Goal: Task Accomplishment & Management: Manage account settings

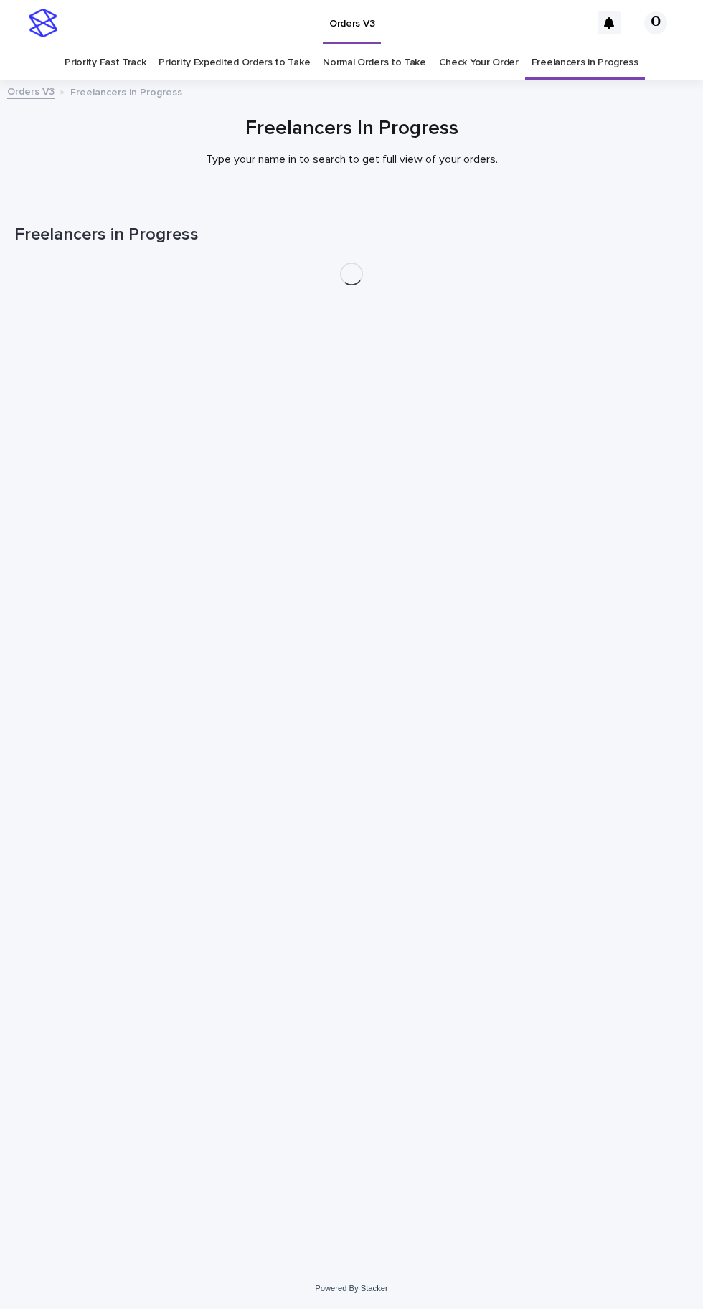
scroll to position [45, 0]
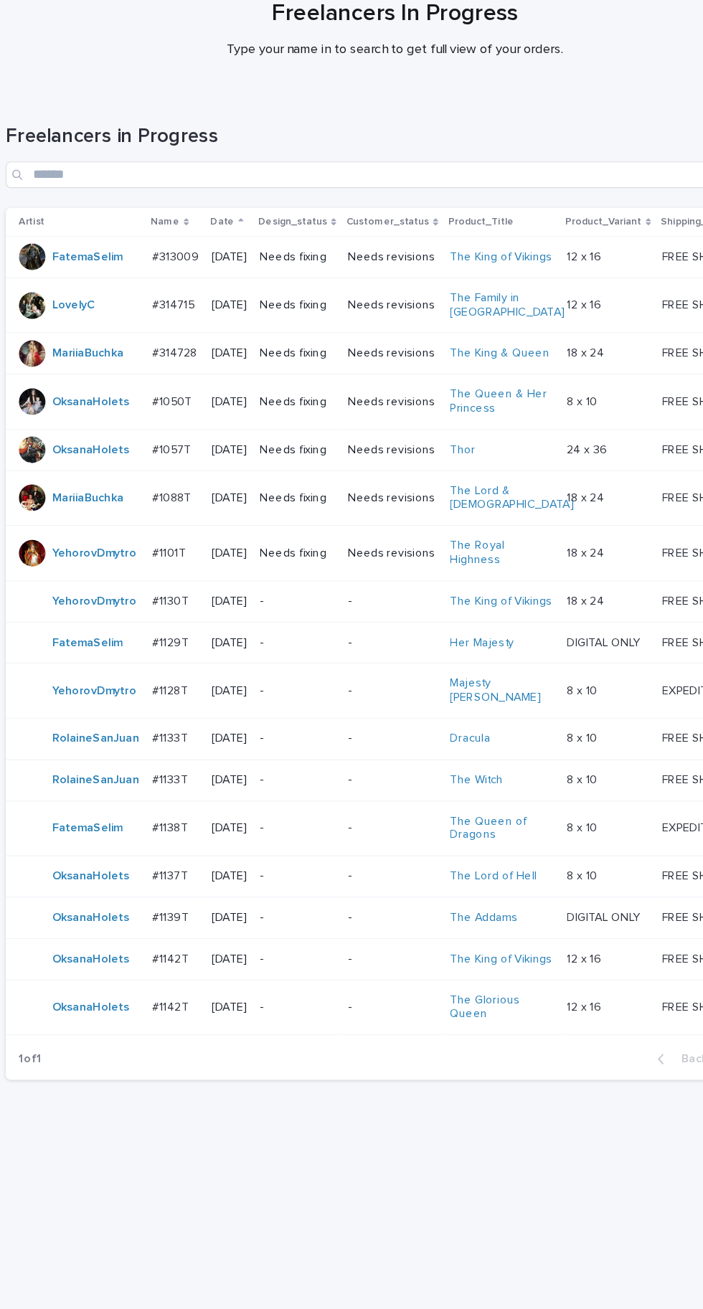
click at [171, 943] on td "#1142T #1142T" at bounding box center [162, 948] width 52 height 36
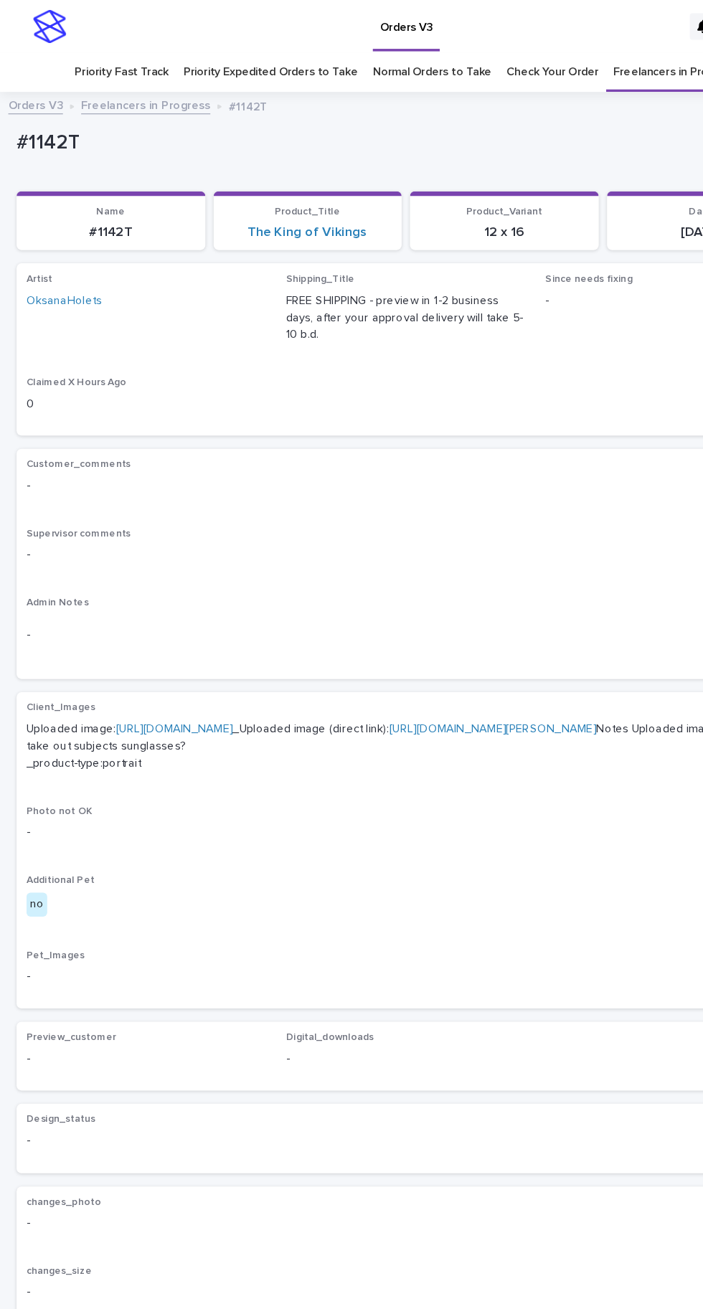
click at [196, 626] on link "[URL][DOMAIN_NAME]" at bounding box center [150, 631] width 101 height 10
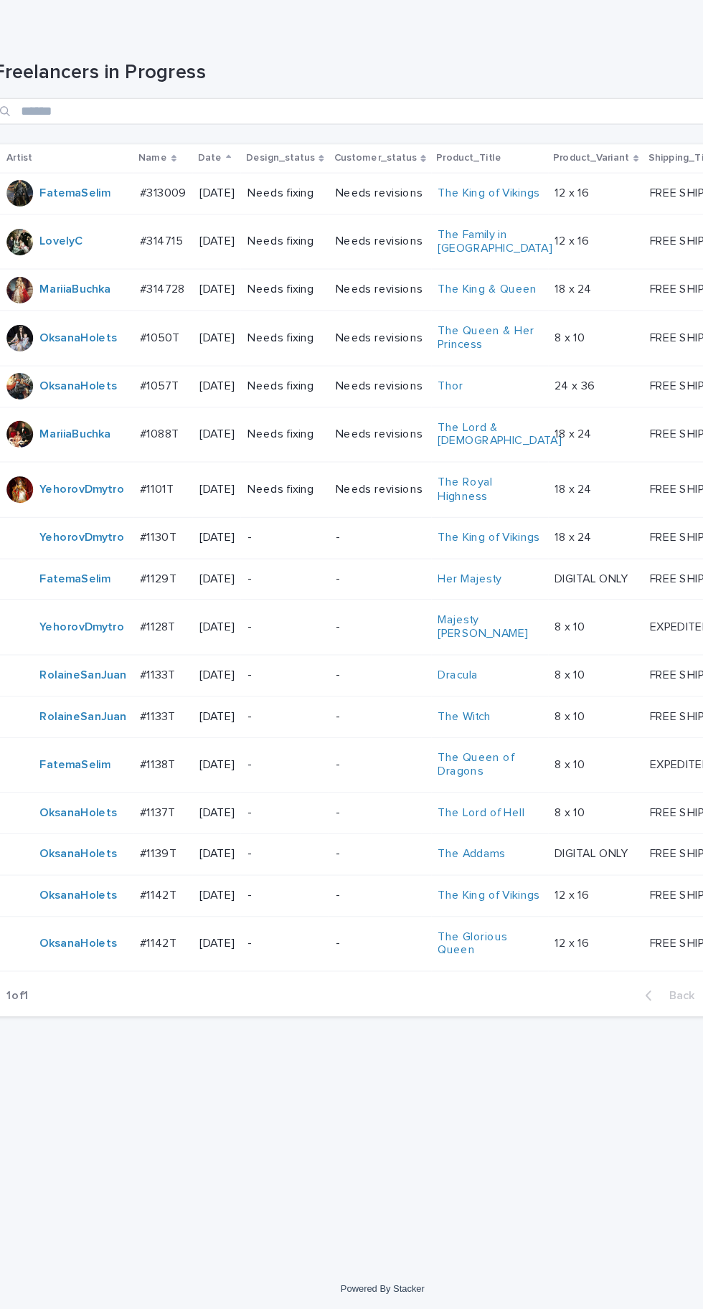
click at [171, 994] on td "#1142T #1142T" at bounding box center [162, 990] width 52 height 48
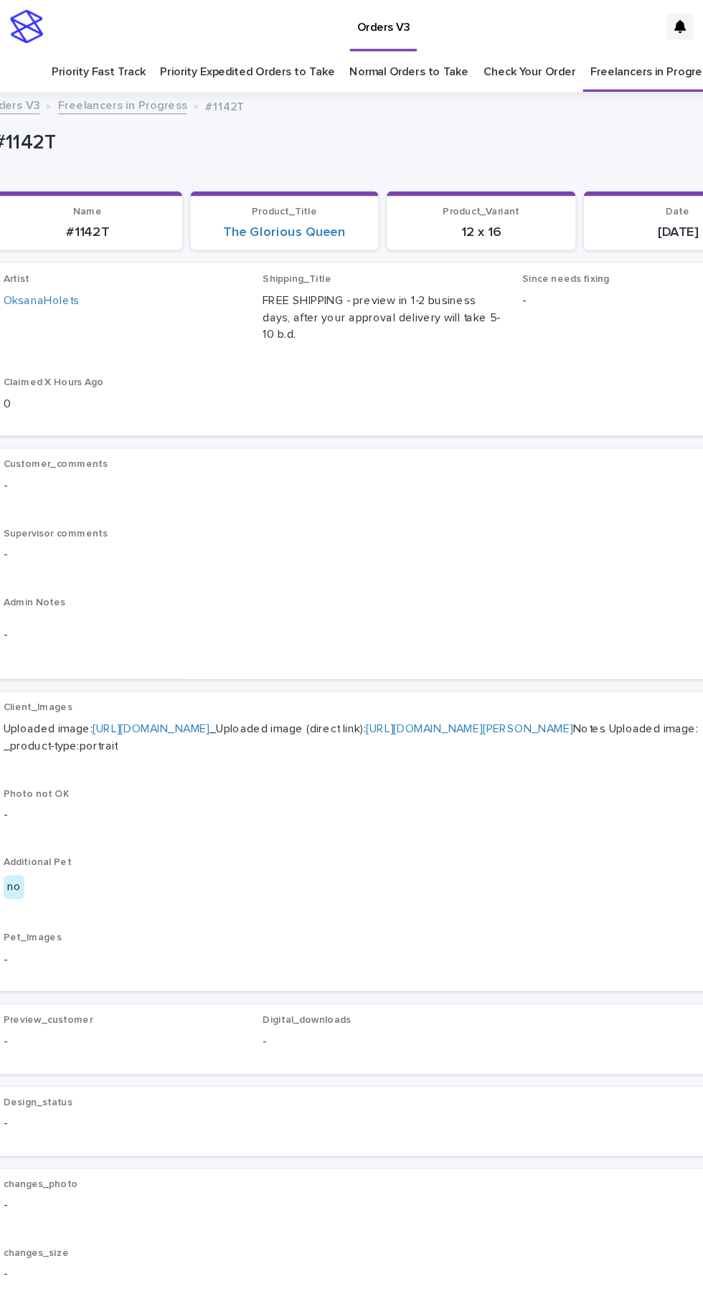
click at [199, 626] on link "[URL][DOMAIN_NAME]" at bounding box center [150, 631] width 101 height 10
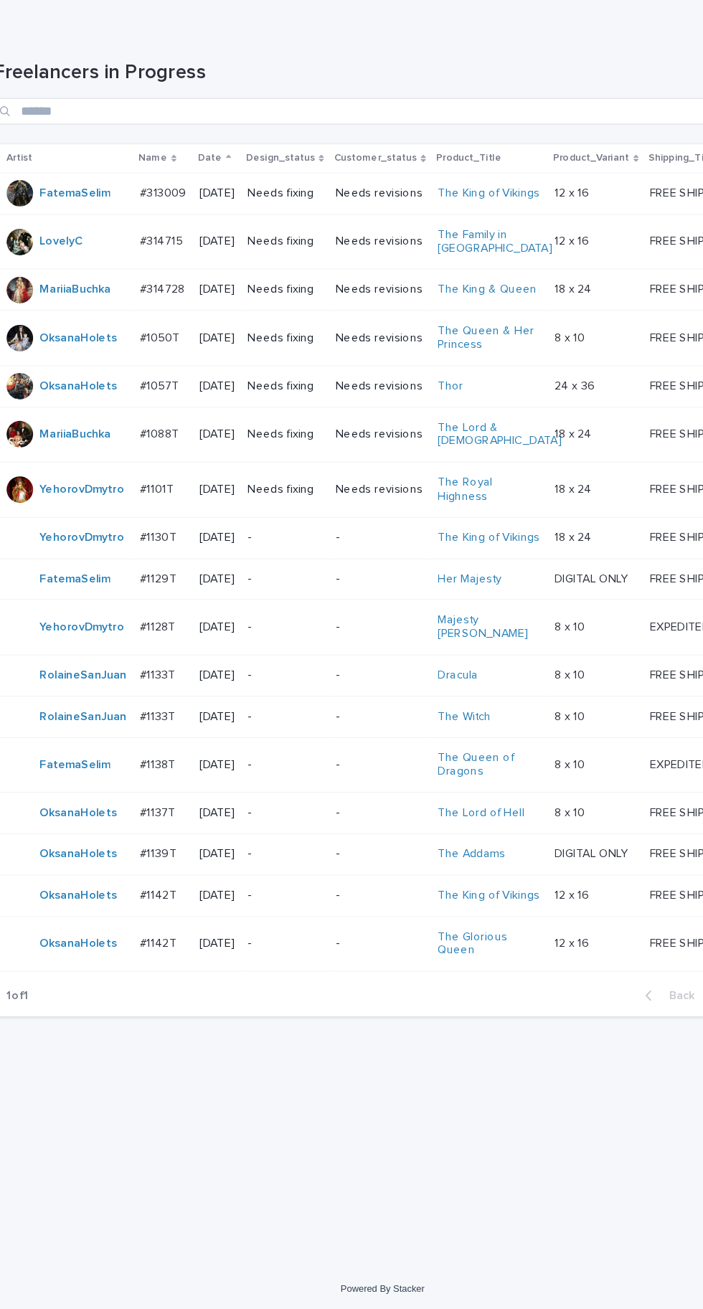
click at [168, 867] on p "#1137T" at bounding box center [158, 874] width 34 height 15
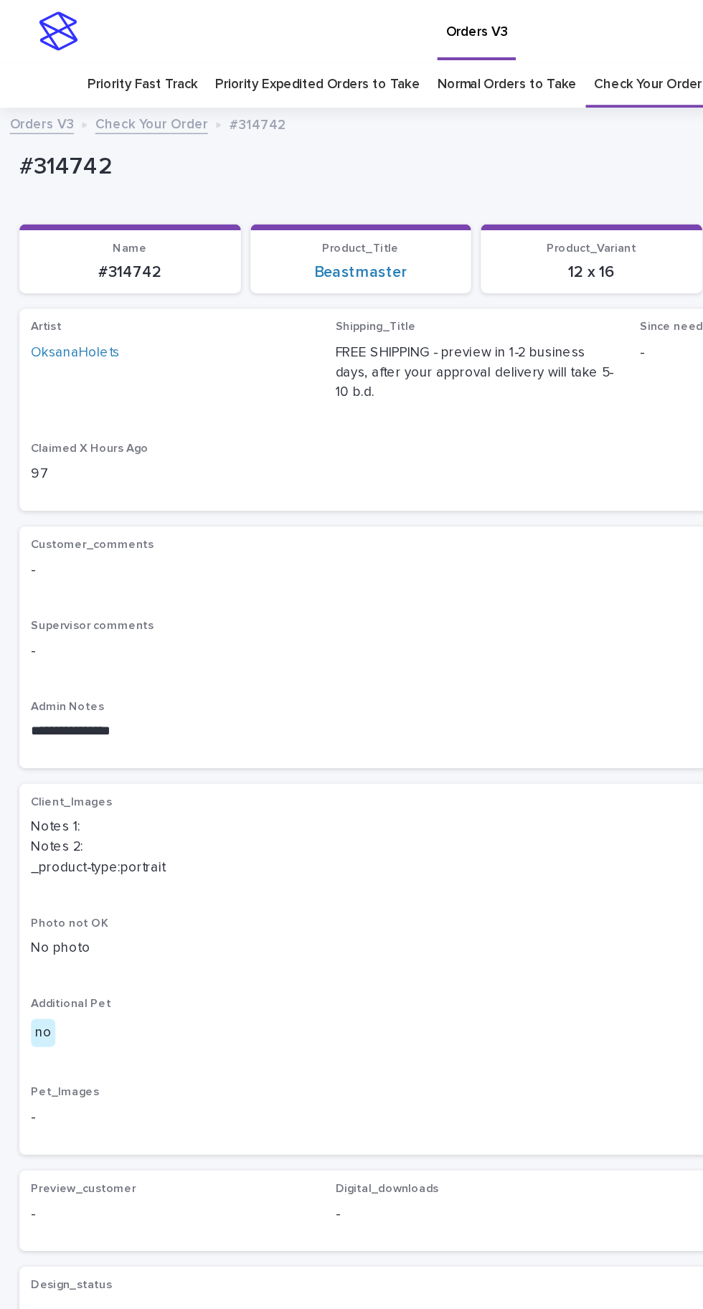
scroll to position [45, 0]
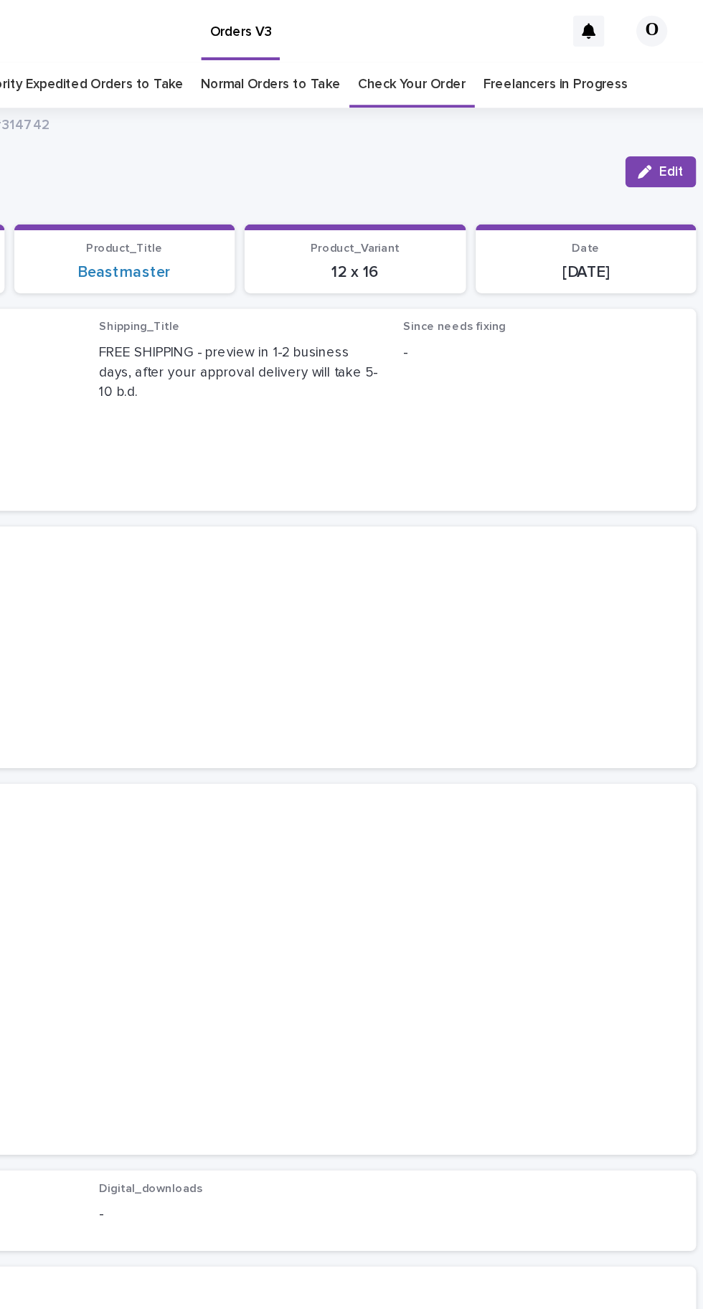
click at [589, 46] on link "Freelancers in Progress" at bounding box center [585, 63] width 107 height 34
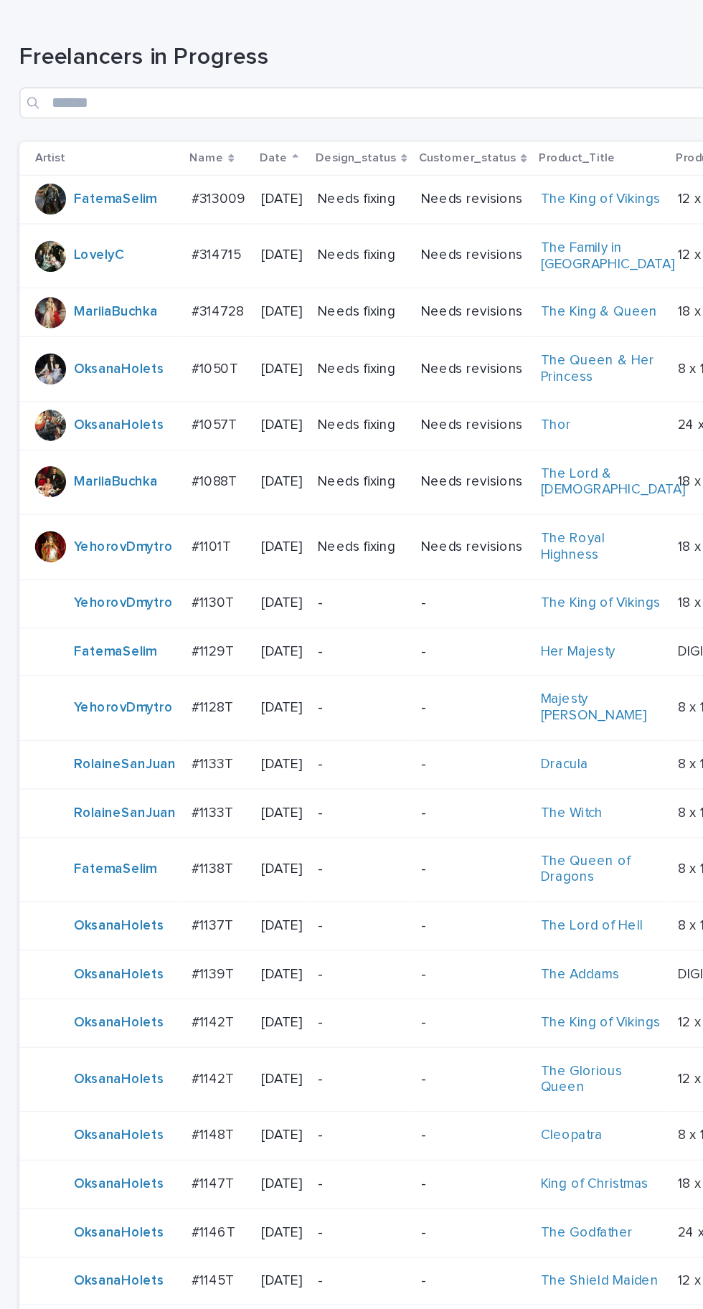
click at [162, 1022] on p "#1148T" at bounding box center [158, 1029] width 34 height 15
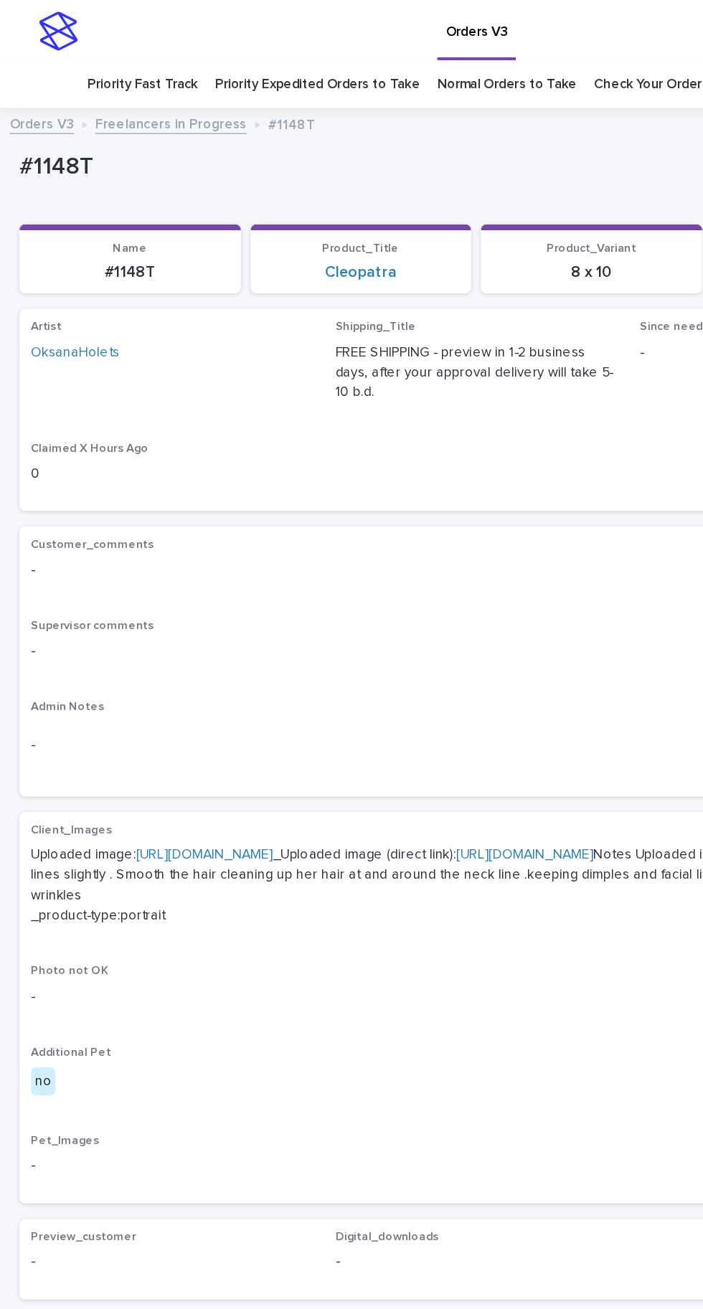
click at [202, 626] on link "https://cdn.shopify.com-uploadkit.app/s/files/1/0033/4807/0511/files/download.h…" at bounding box center [150, 631] width 101 height 10
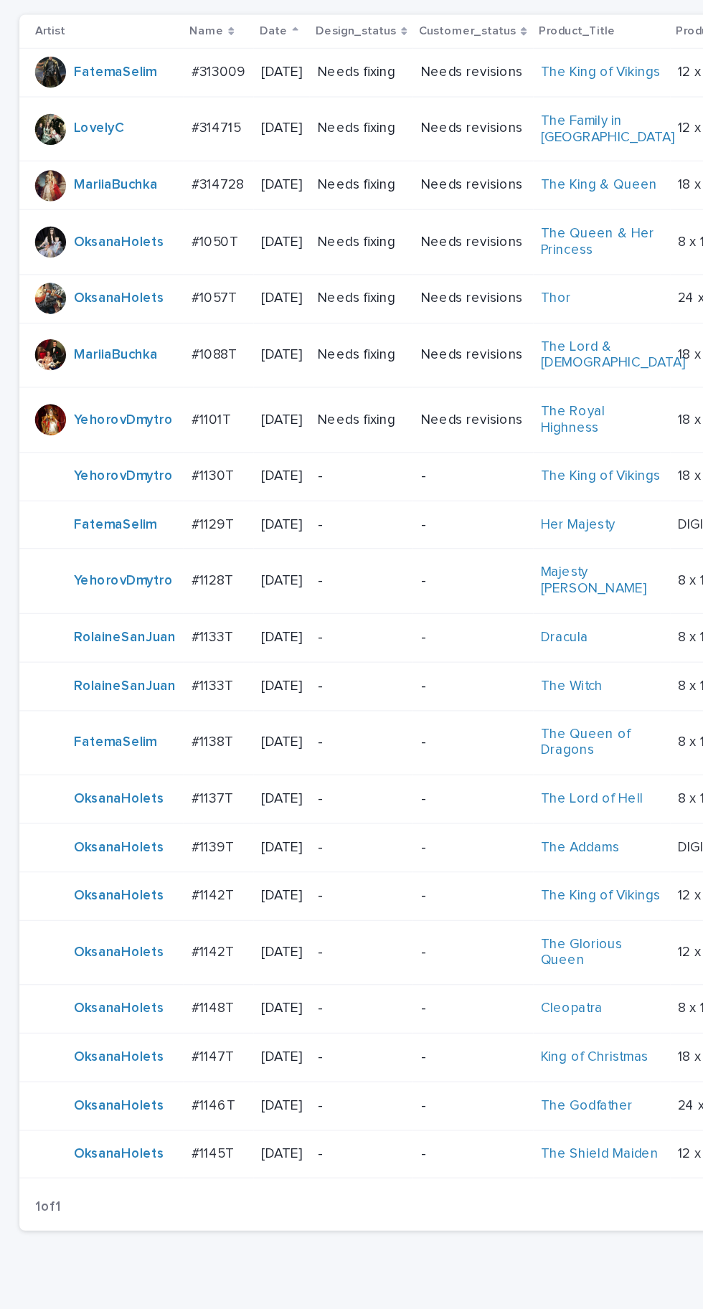
click at [169, 1130] on p "#1145T" at bounding box center [158, 1137] width 34 height 15
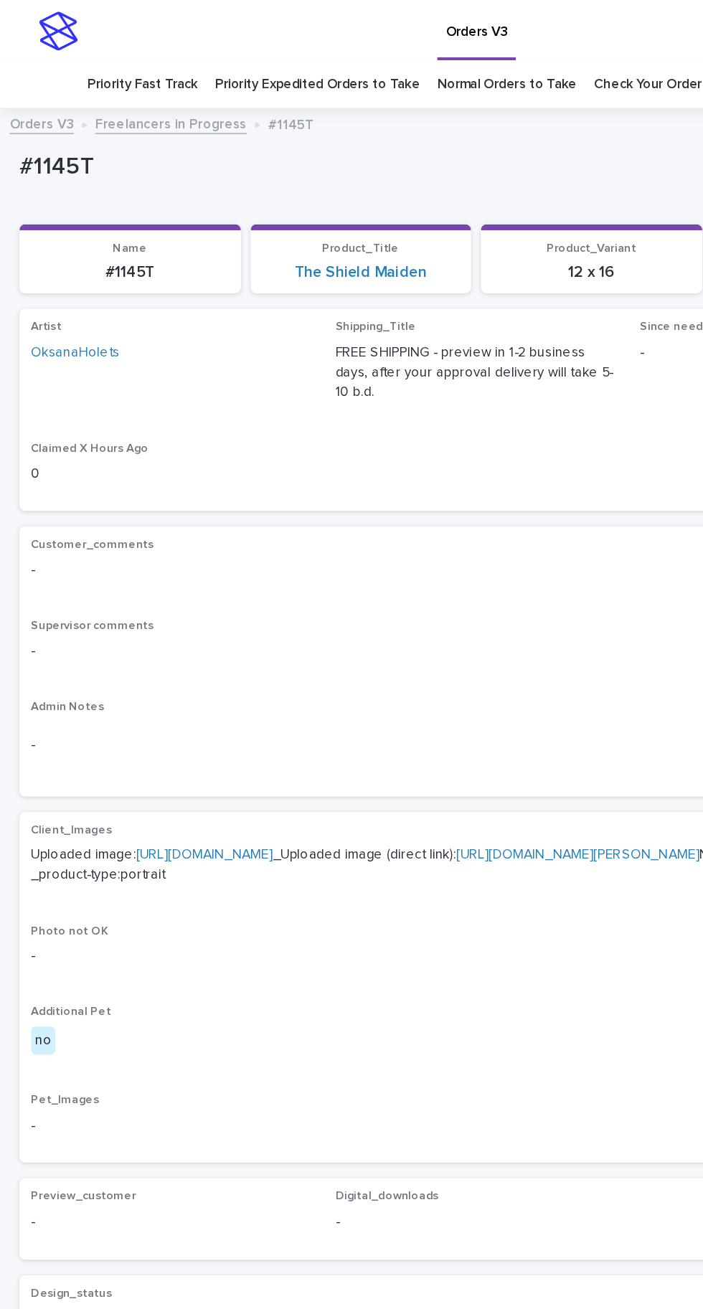
click at [161, 626] on link "https://cdn.shopify.com-uploadkit.app/s/files/1/0033/4807/0511/files/download.h…" at bounding box center [150, 631] width 101 height 10
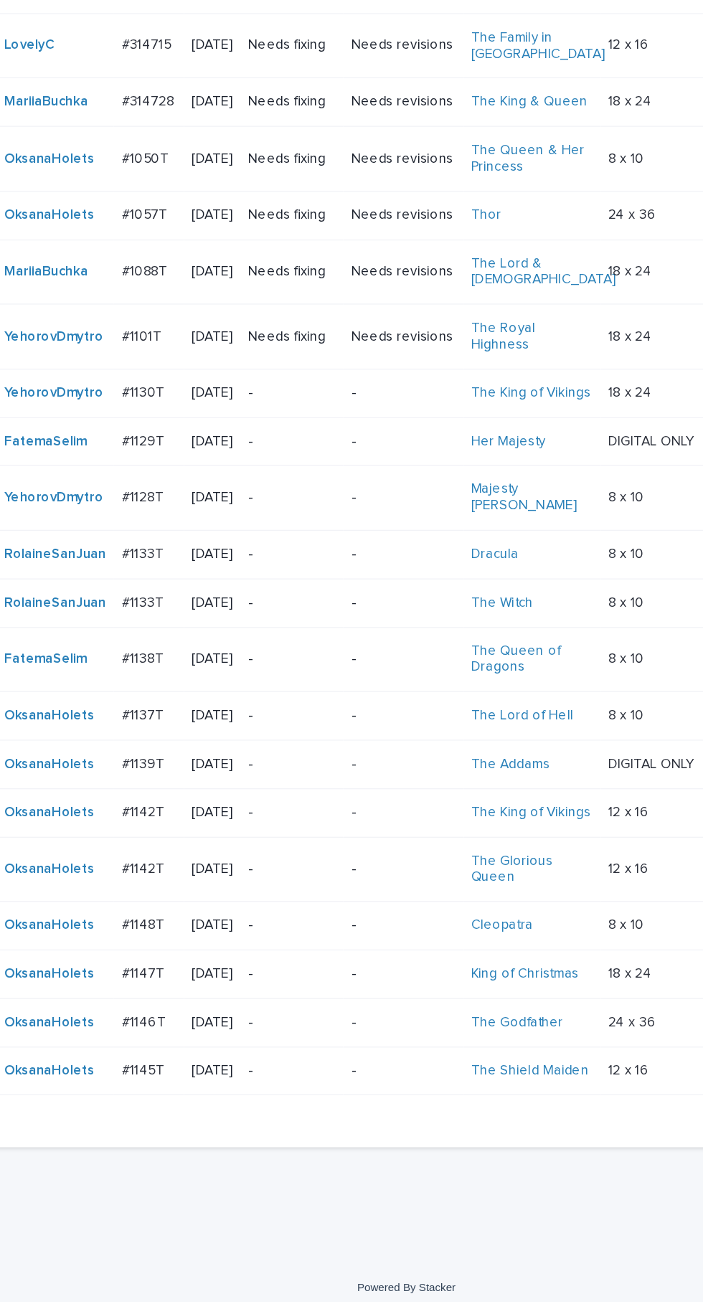
click at [153, 1094] on p "#1146T" at bounding box center [158, 1101] width 35 height 15
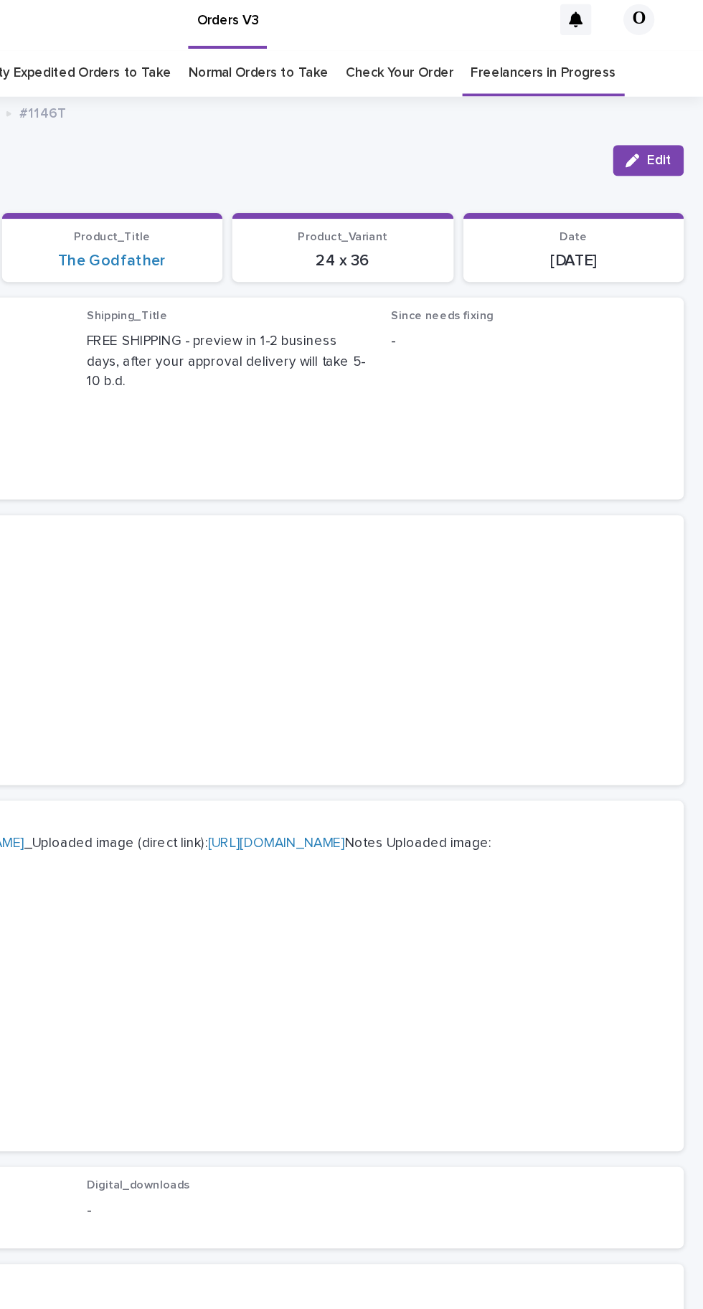
click at [663, 116] on button "Edit" at bounding box center [662, 127] width 52 height 23
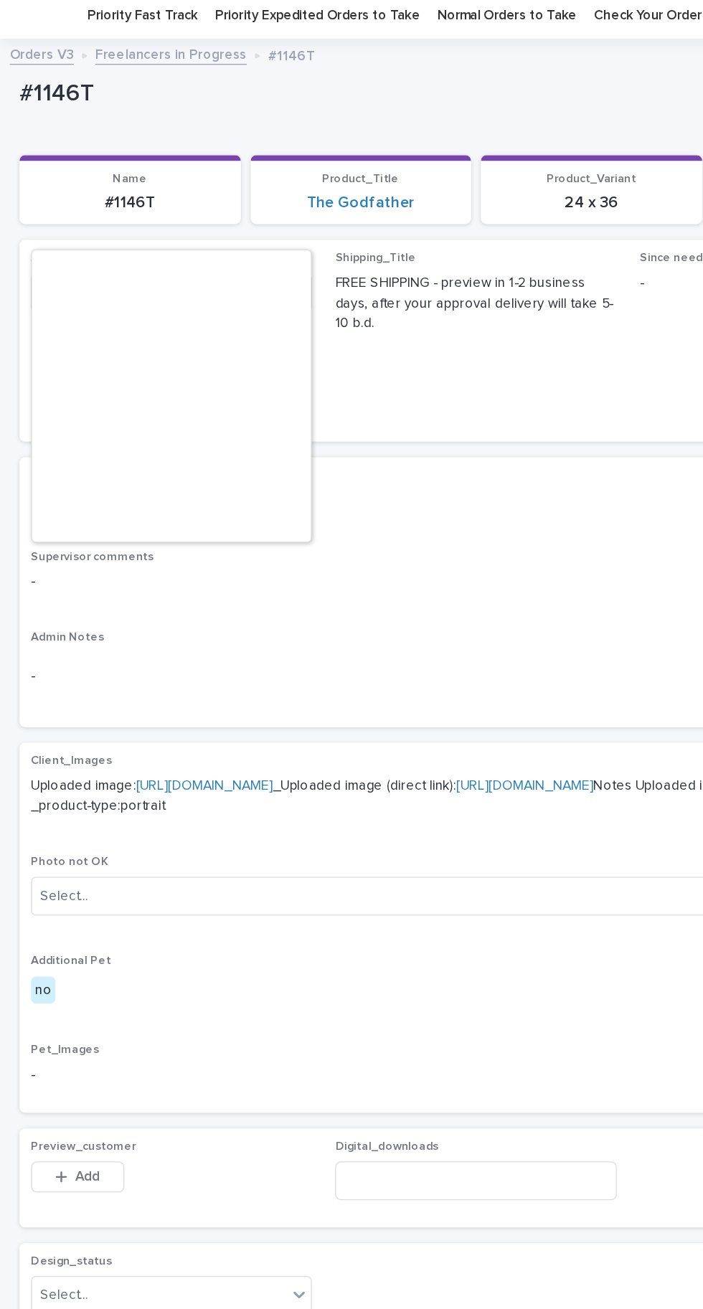
scroll to position [8085, 0]
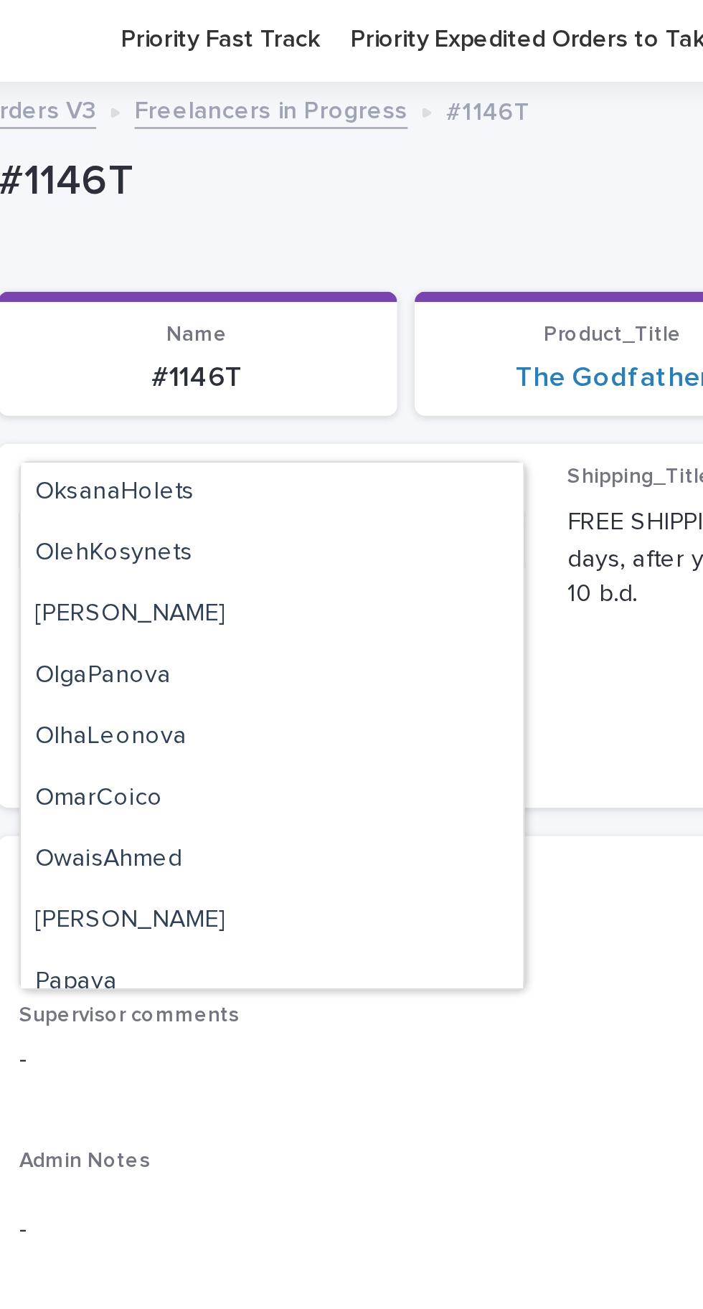
click at [278, 284] on div "Artist option AnelLazcanon focused, 1 of 443. 443 results available. Use Up and…" at bounding box center [351, 303] width 657 height 132
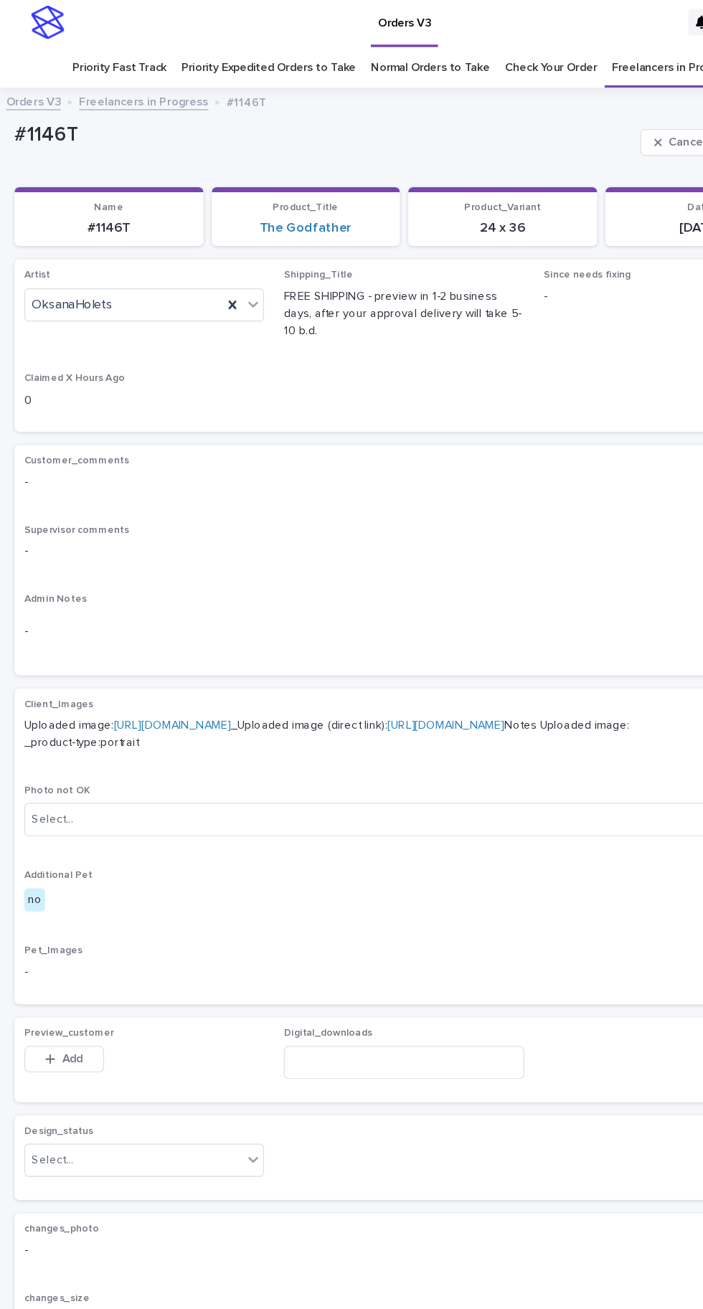
click at [202, 626] on link "https://cdn.shopify.com-uploadkit.app/s/files/1/0033/4807/0511/files/download.h…" at bounding box center [150, 631] width 101 height 10
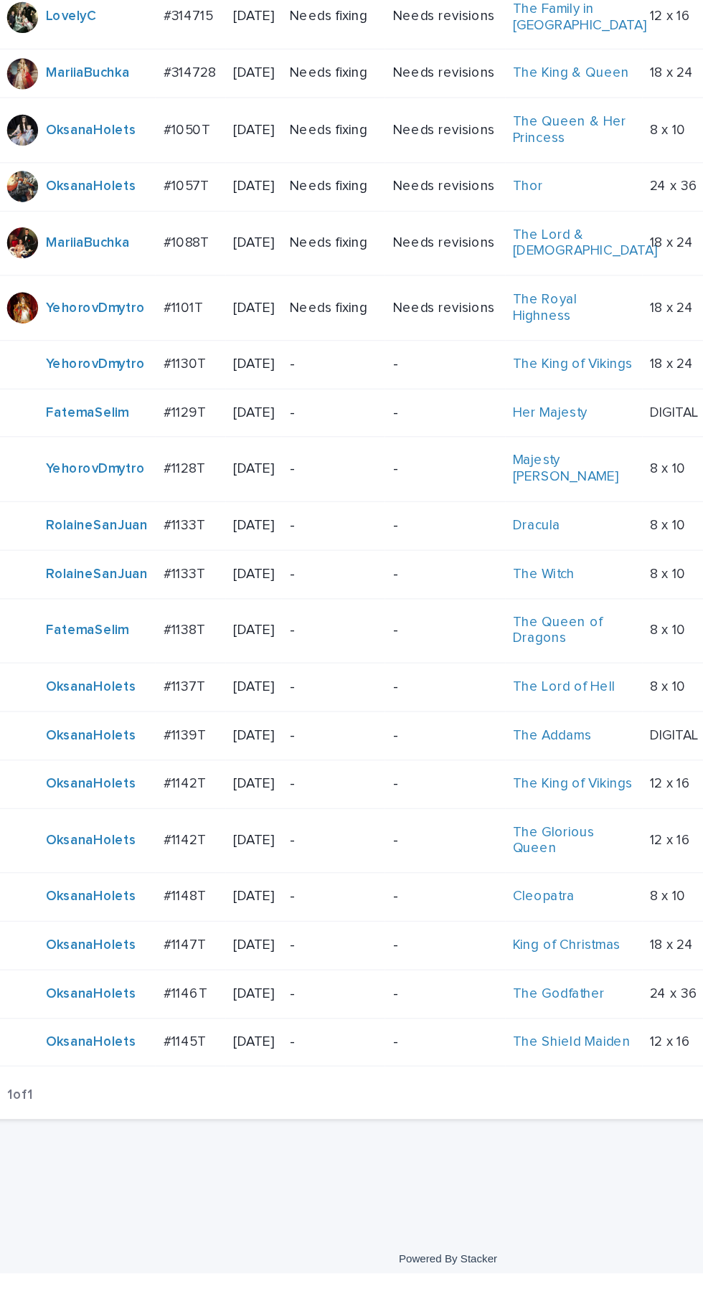
click at [176, 1137] on td "#1145T #1145T" at bounding box center [162, 1139] width 52 height 36
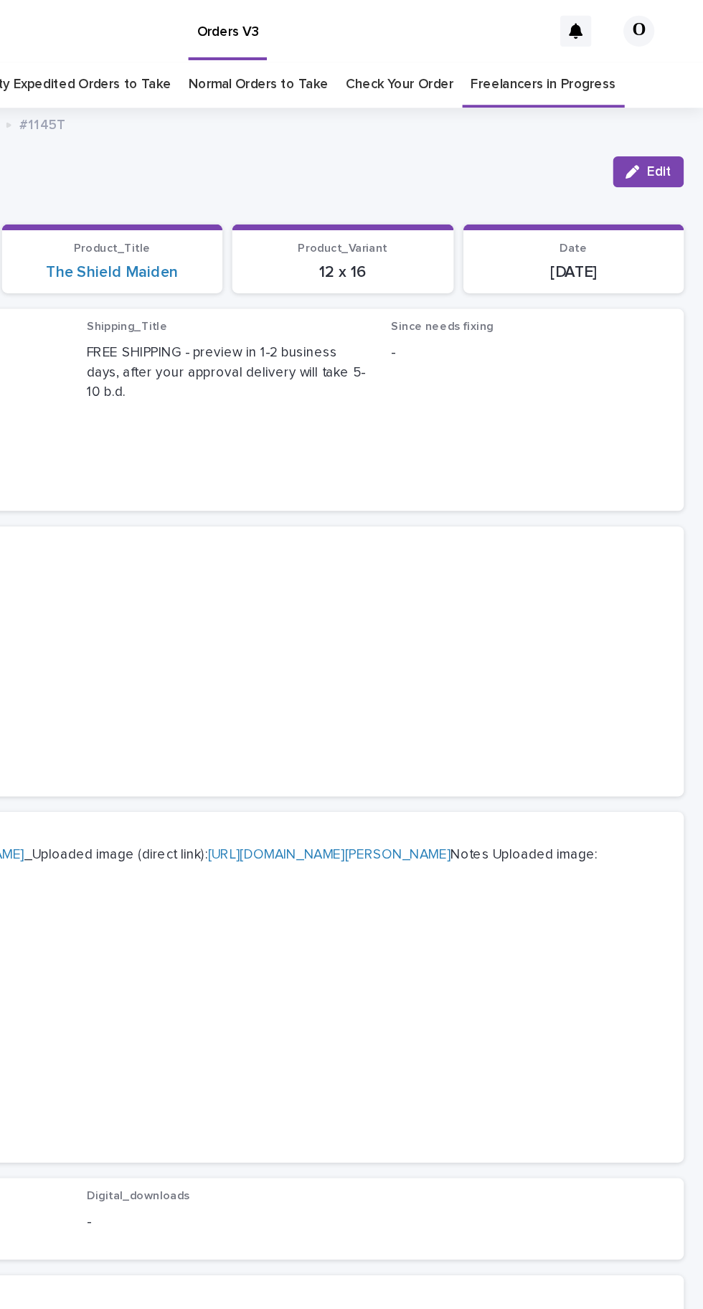
click at [664, 138] on button "Edit" at bounding box center [662, 127] width 52 height 23
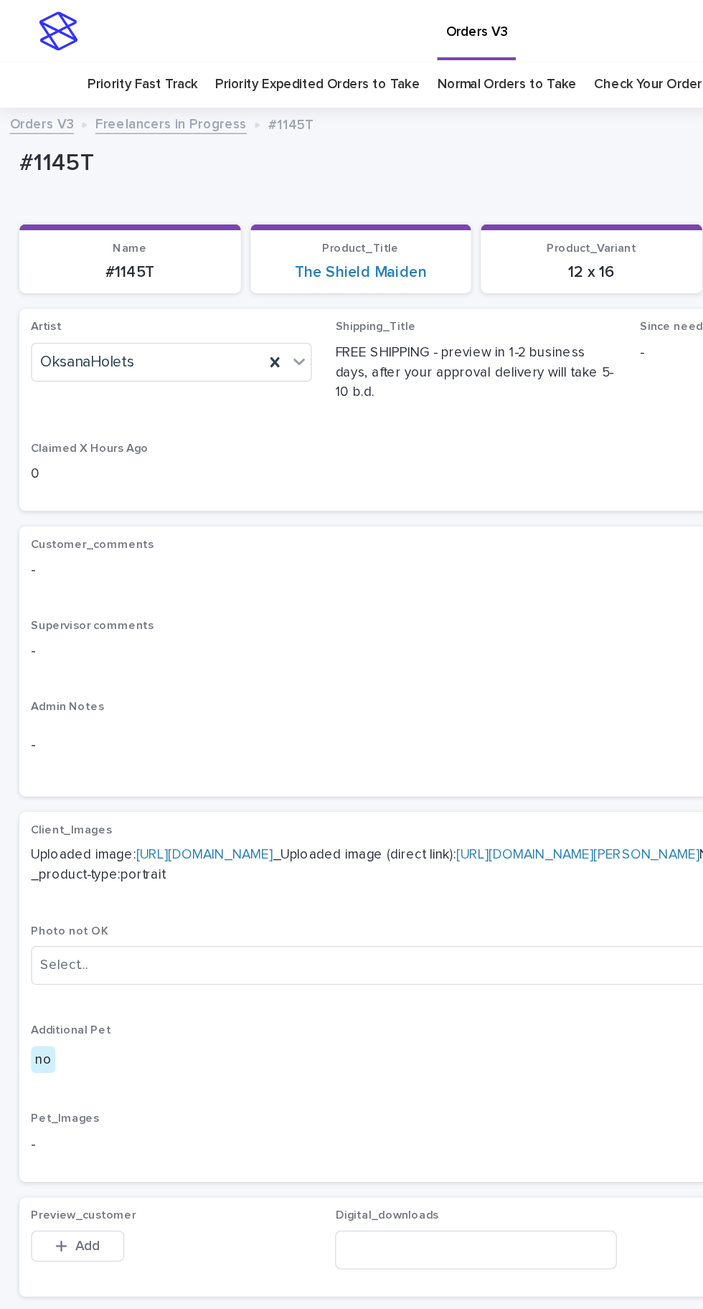
click at [197, 264] on icon at bounding box center [203, 267] width 14 height 14
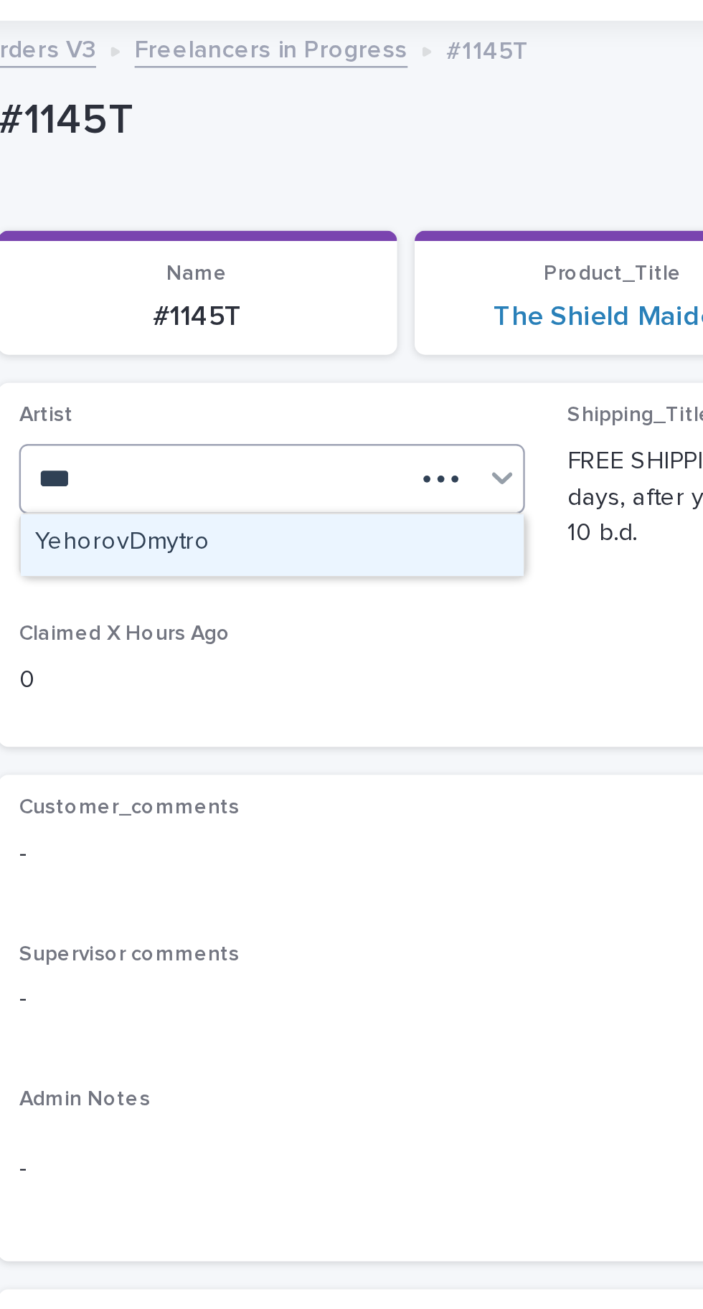
click at [138, 293] on div "YehorovDmytro" at bounding box center [127, 294] width 206 height 25
type input "***"
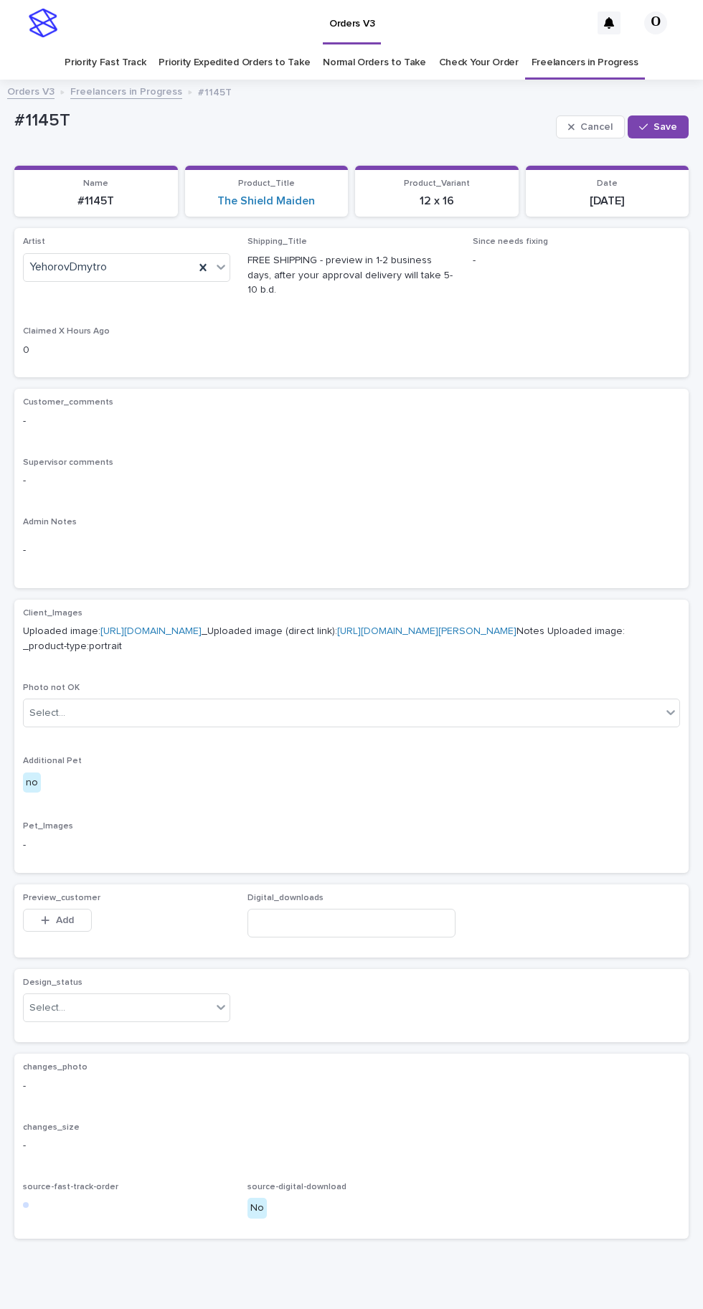
click at [644, 126] on icon "button" at bounding box center [643, 127] width 9 height 10
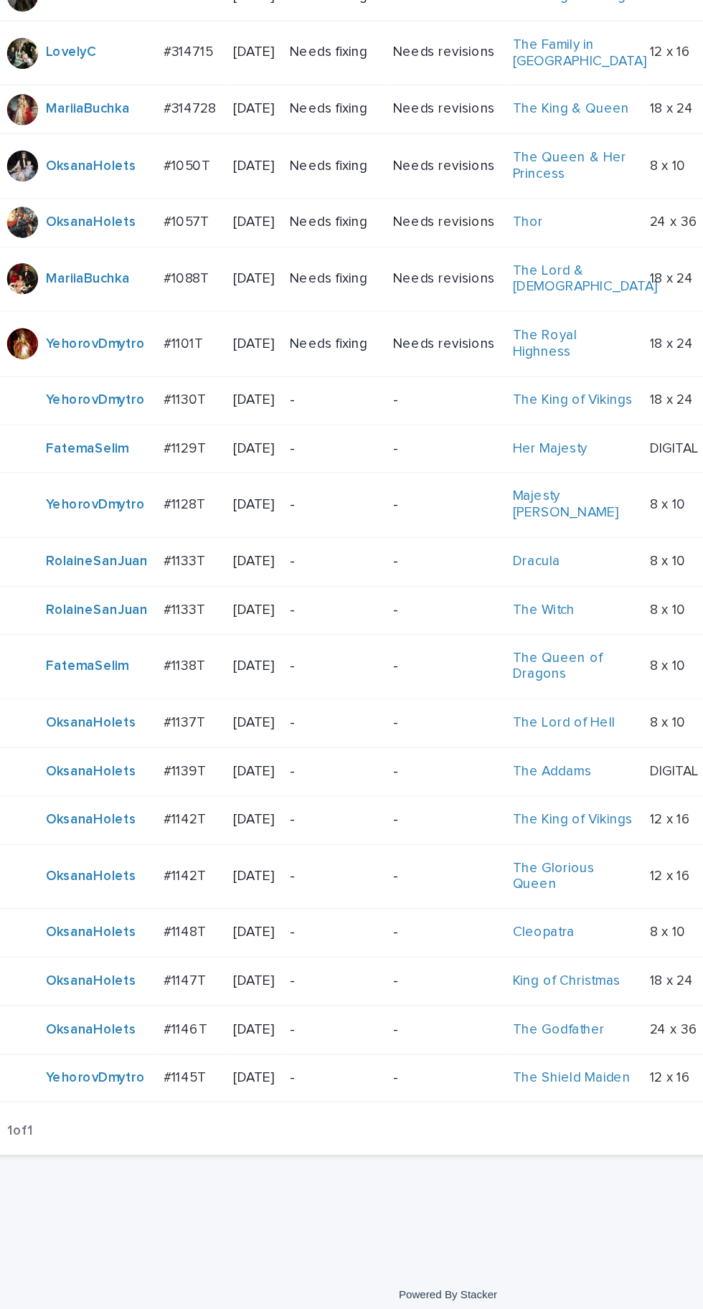
scroll to position [45, 0]
click at [157, 1094] on p "#1146T" at bounding box center [158, 1101] width 35 height 15
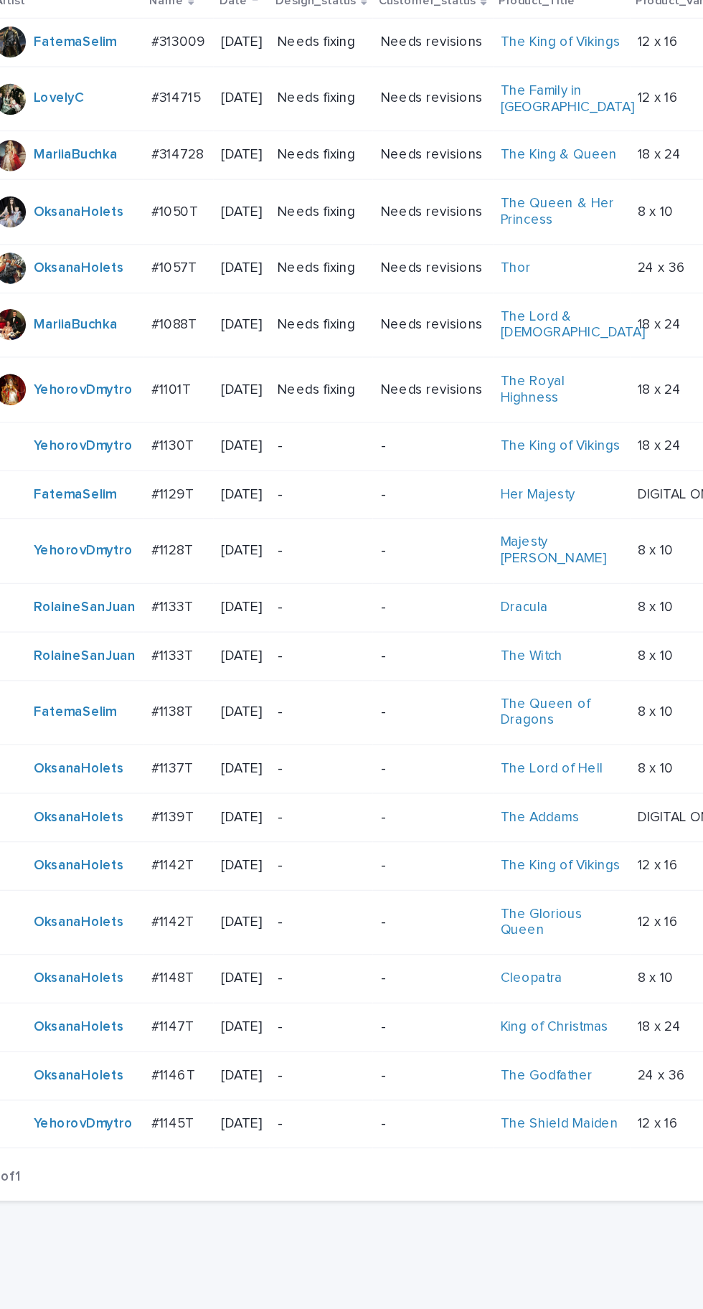
scroll to position [45, 0]
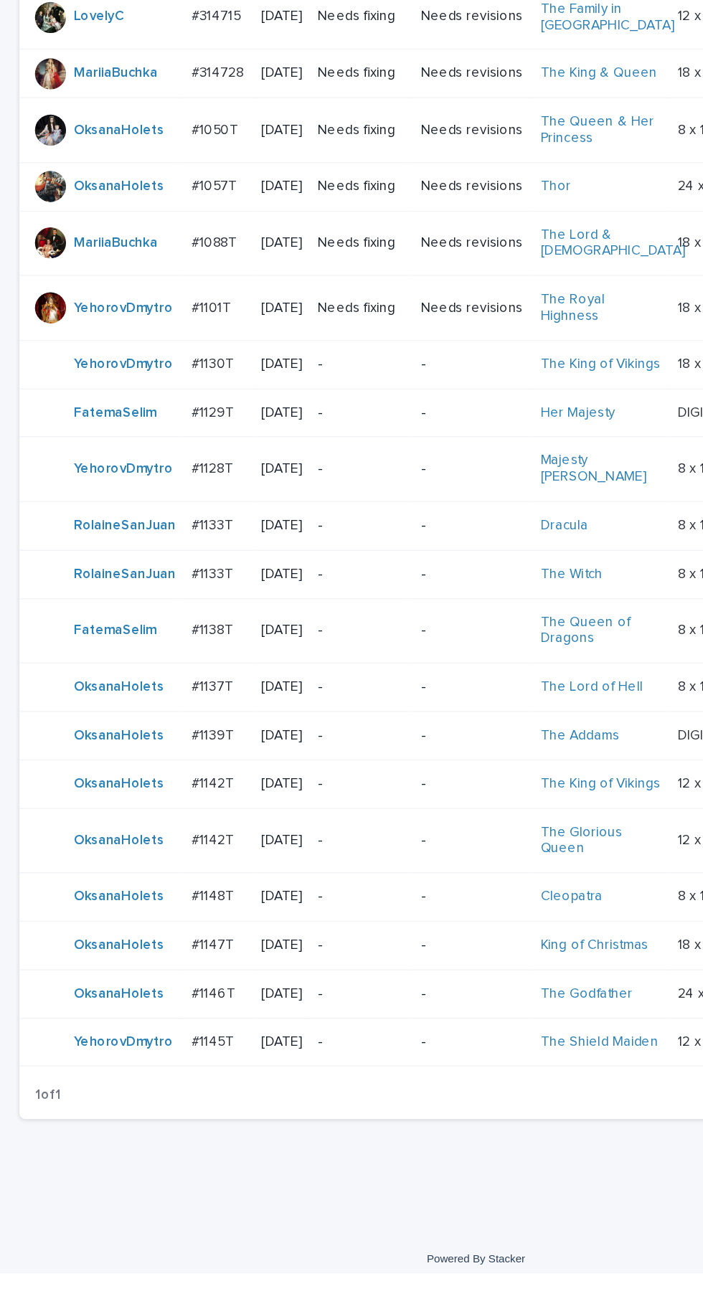
click at [141, 1022] on p "#1148T" at bounding box center [158, 1029] width 34 height 15
click at [159, 939] on p "#1142T" at bounding box center [158, 946] width 34 height 15
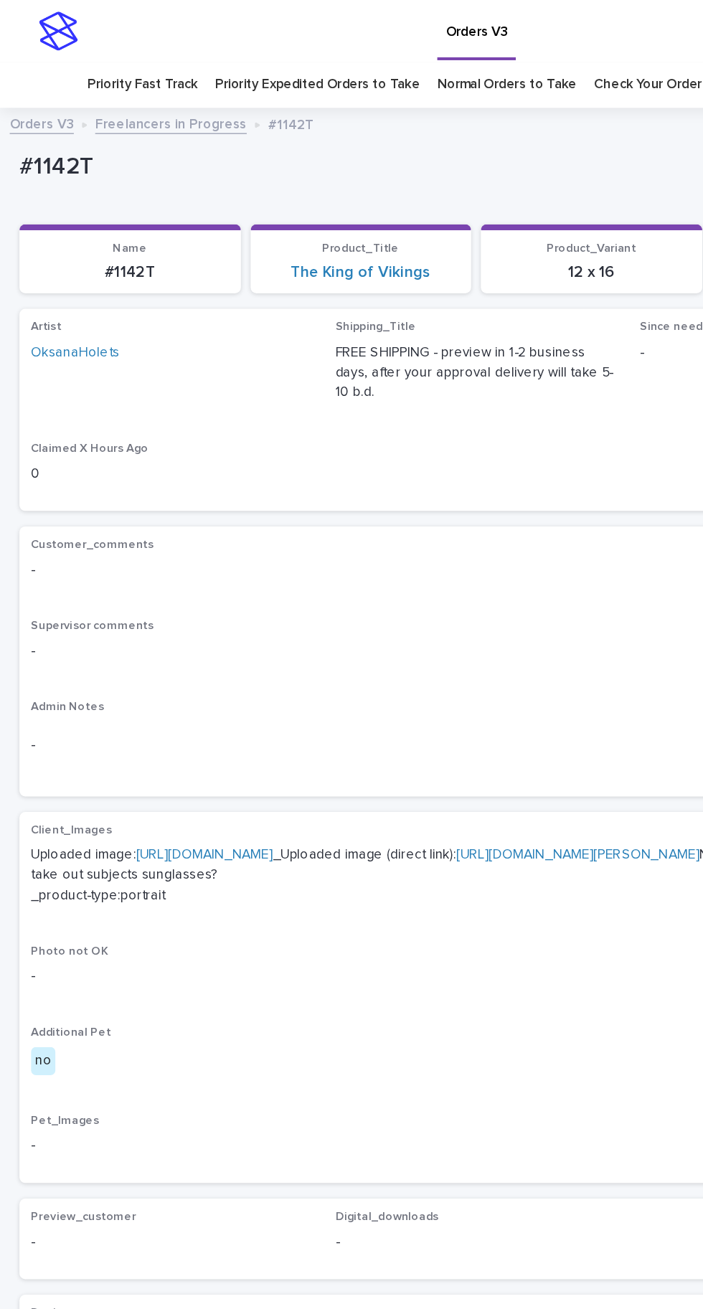
click at [197, 626] on link "[URL][DOMAIN_NAME]" at bounding box center [150, 631] width 101 height 10
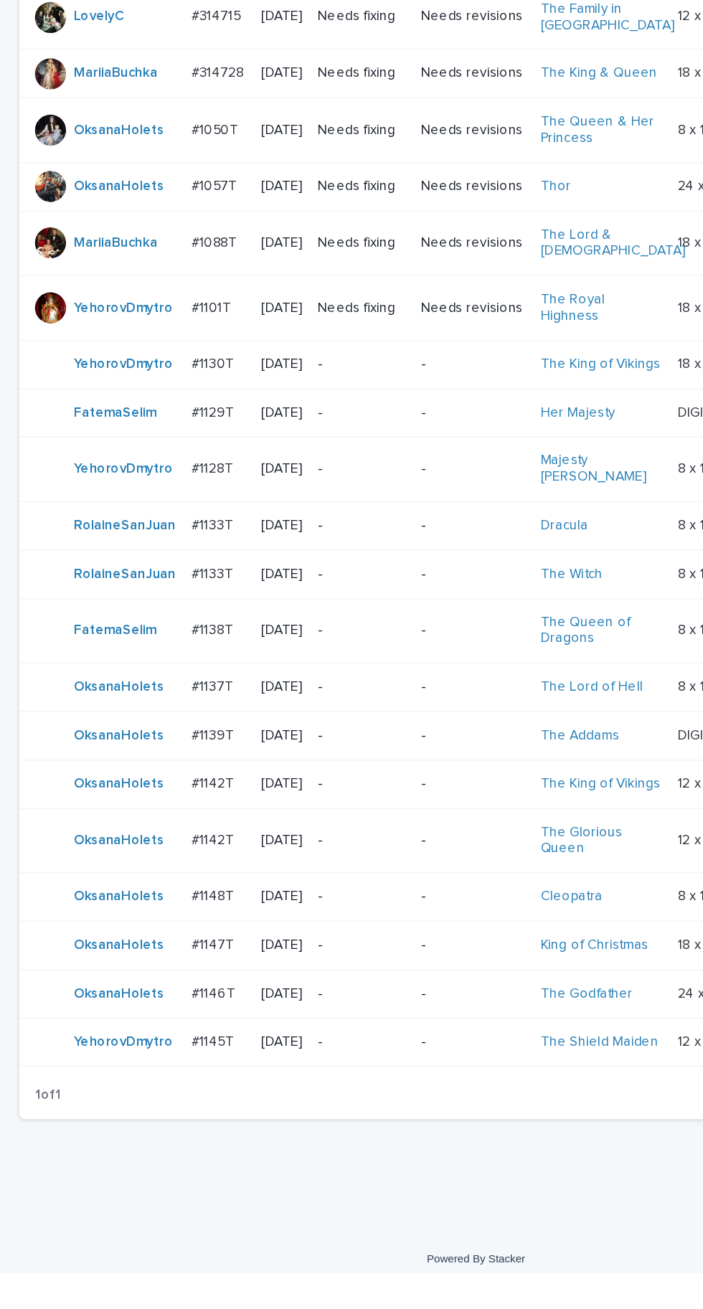
click at [154, 1022] on p "#1148T" at bounding box center [158, 1029] width 34 height 15
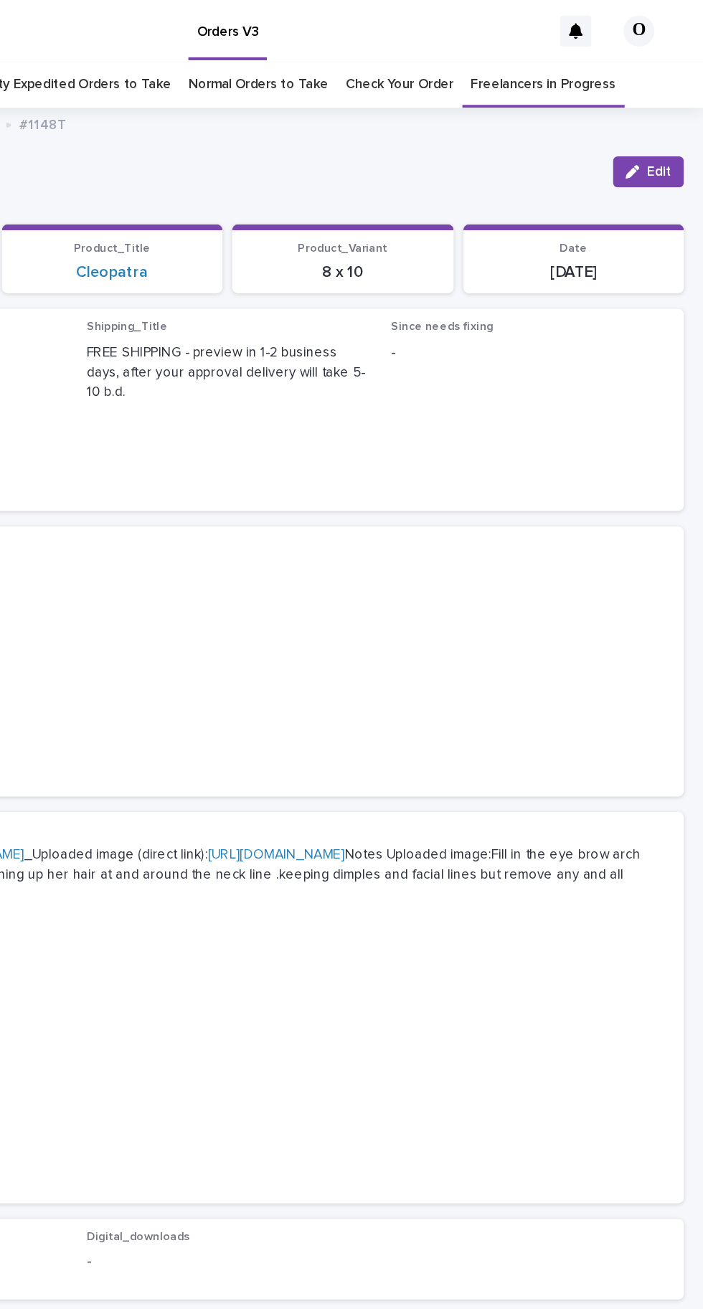
click at [672, 126] on span "Edit" at bounding box center [670, 127] width 18 height 10
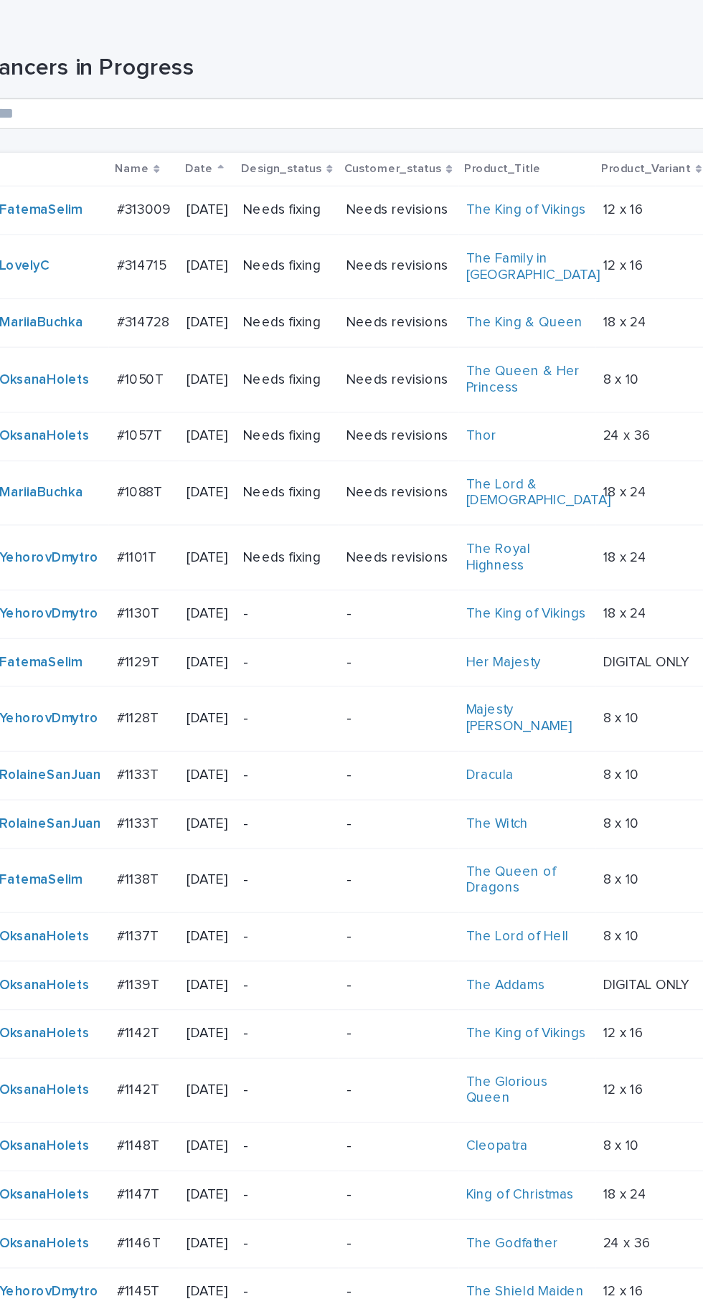
scroll to position [45, 0]
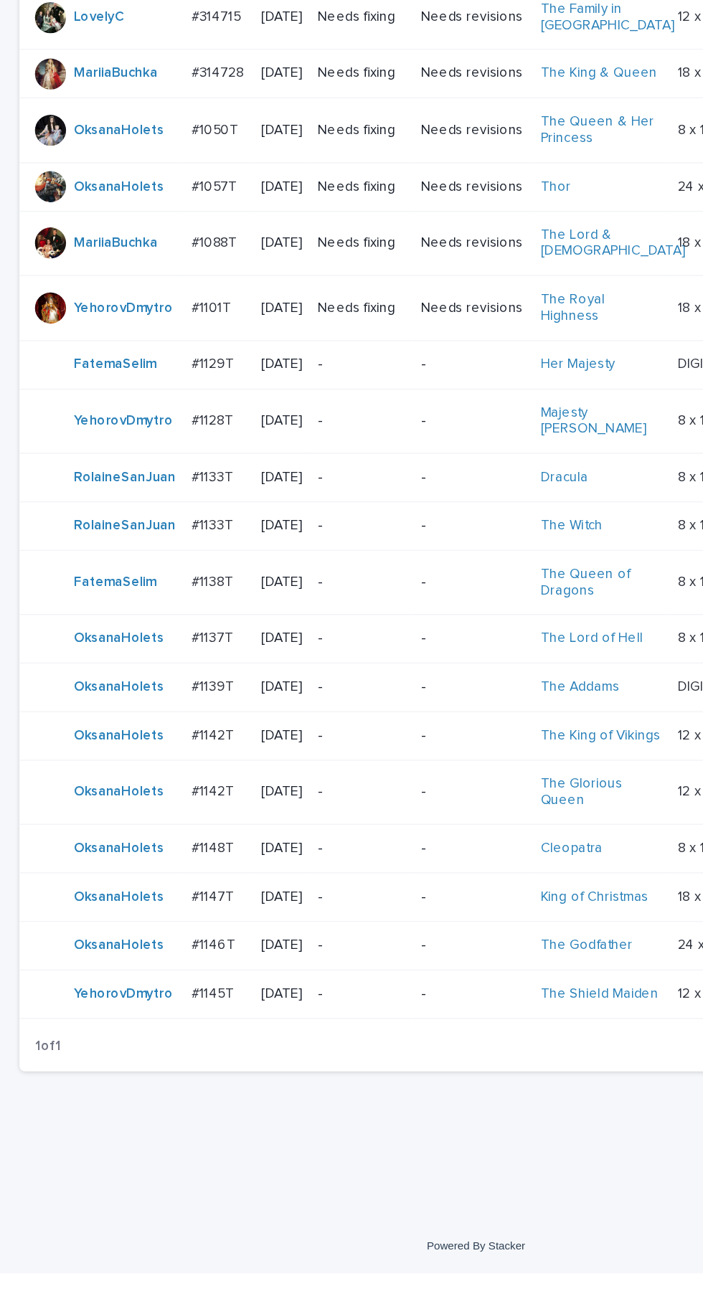
click at [154, 1022] on p "#1147T" at bounding box center [158, 1029] width 34 height 15
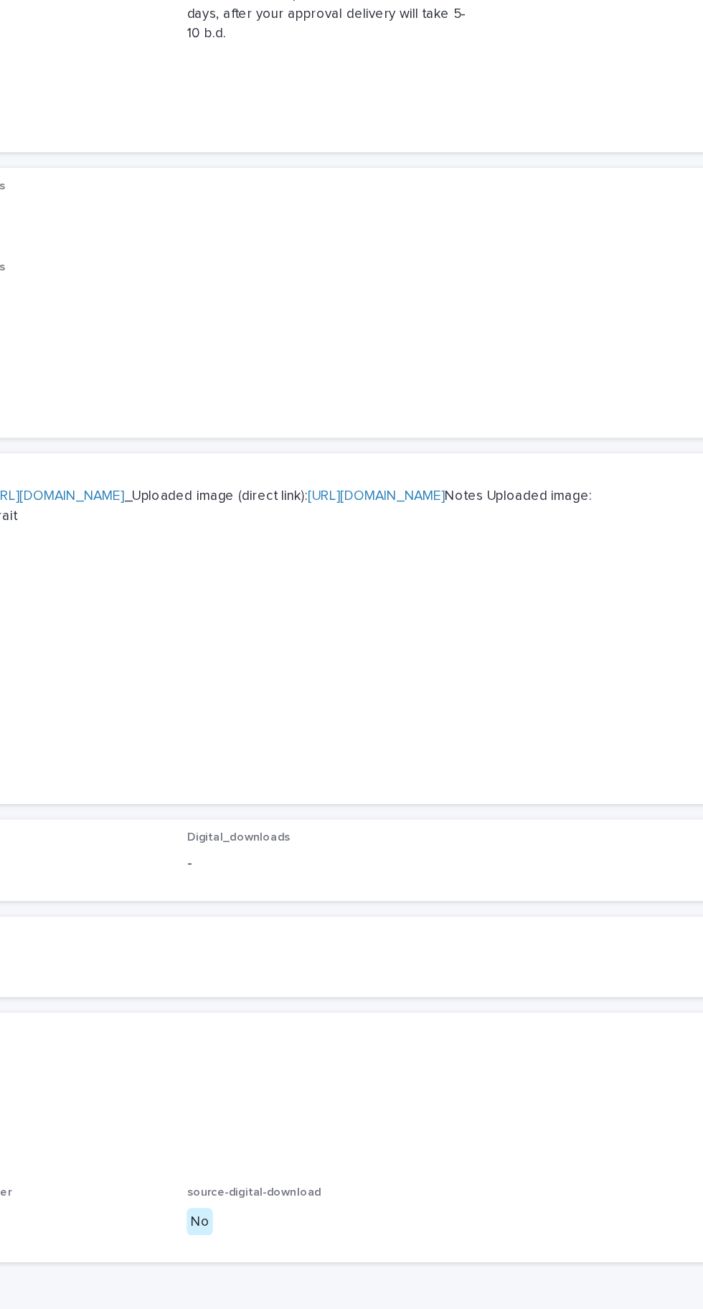
click at [202, 626] on link "https://cdn.shopify.com-uploadkit.app/s/files/1/0033/4807/0511/files/download.h…" at bounding box center [150, 631] width 101 height 10
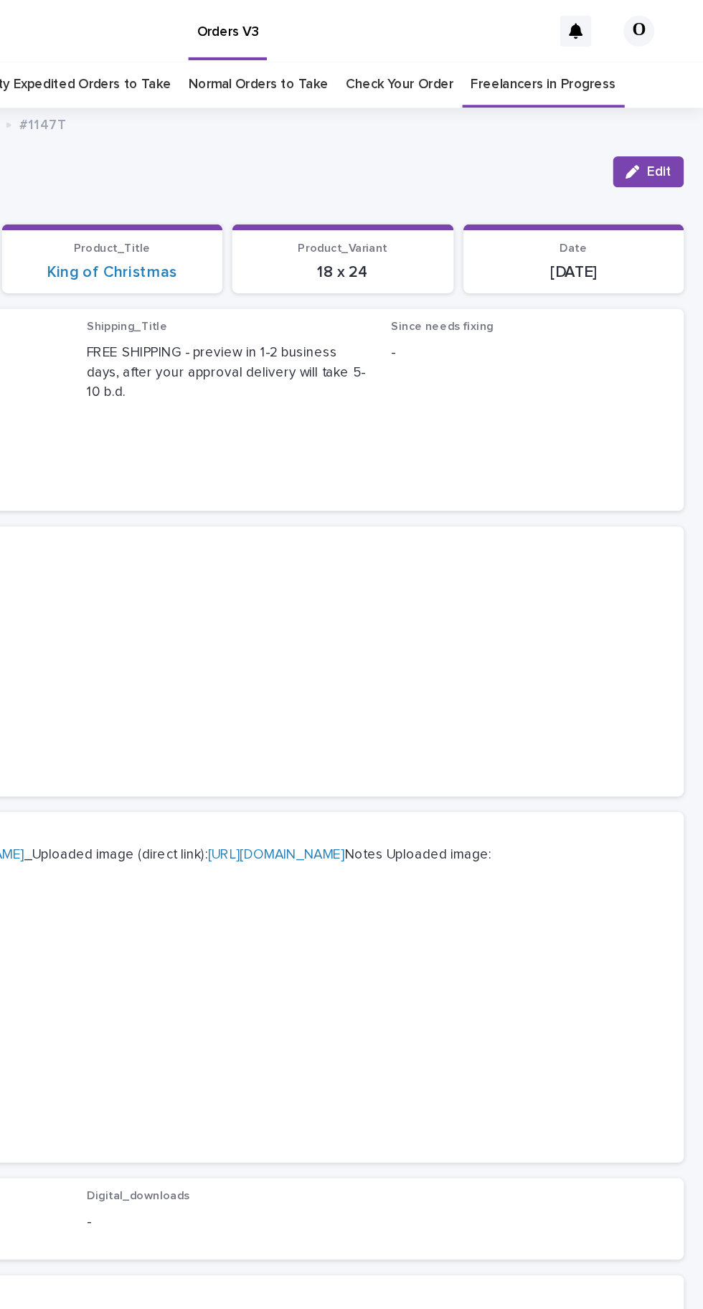
click at [665, 122] on span "Edit" at bounding box center [670, 127] width 18 height 10
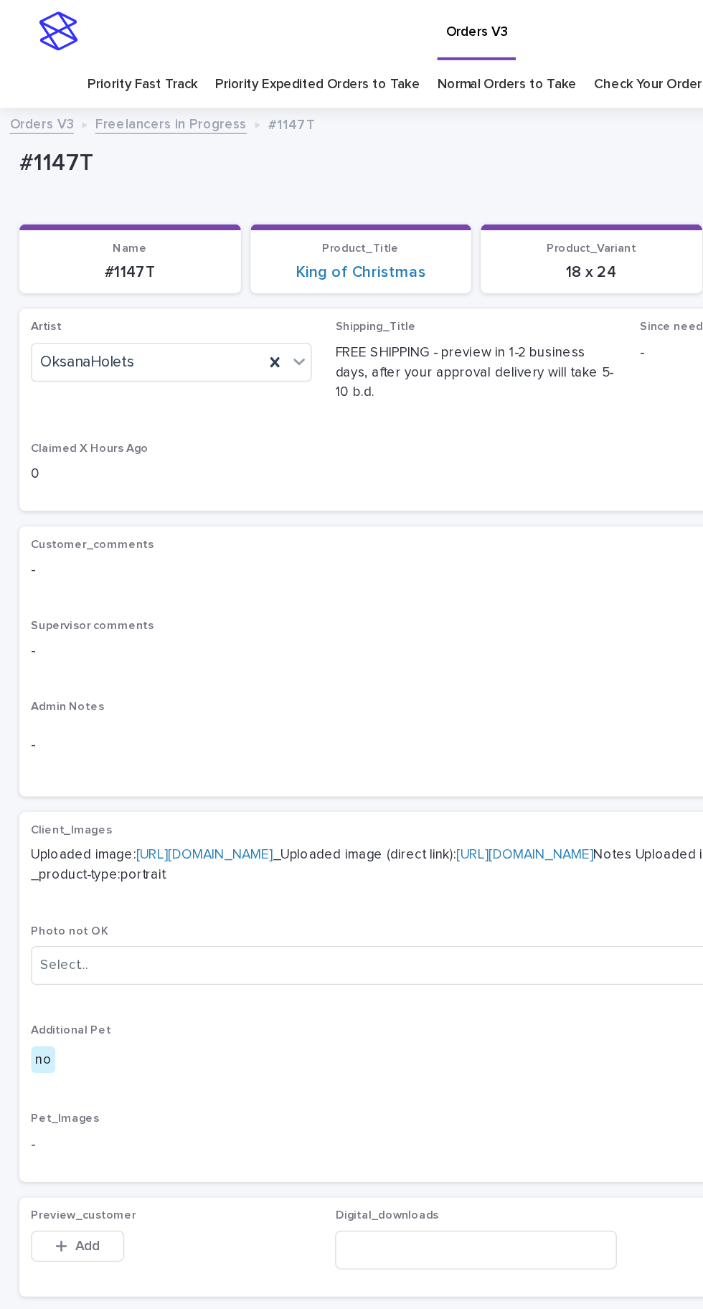
click at [209, 260] on icon at bounding box center [203, 267] width 14 height 14
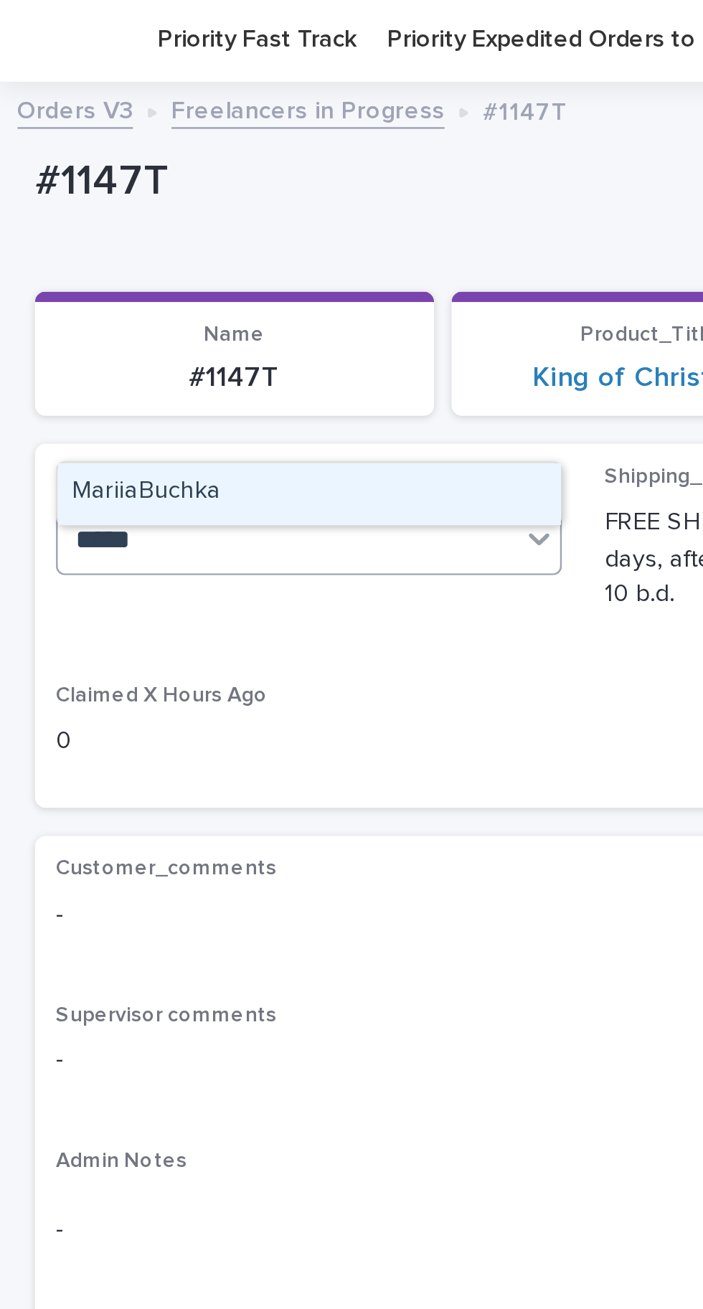
click at [143, 236] on div "MariiaBuchka" at bounding box center [127, 248] width 206 height 25
type input "*****"
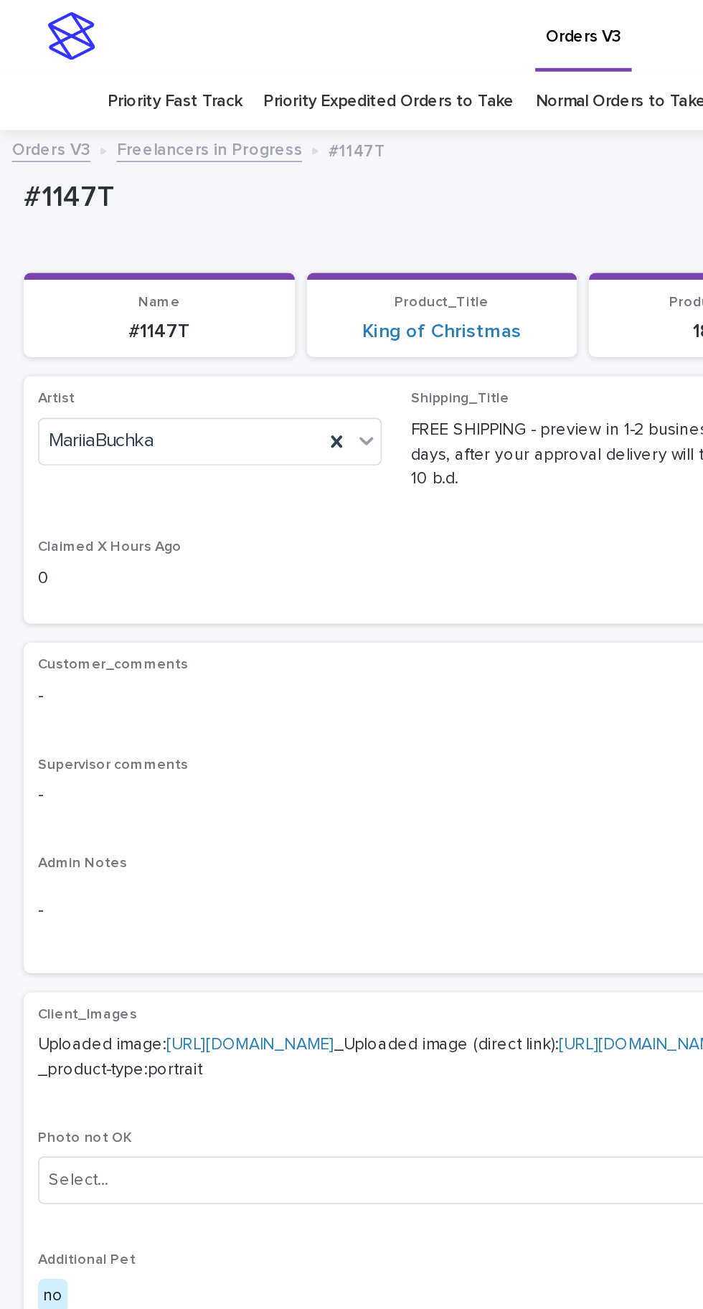
scroll to position [5, 0]
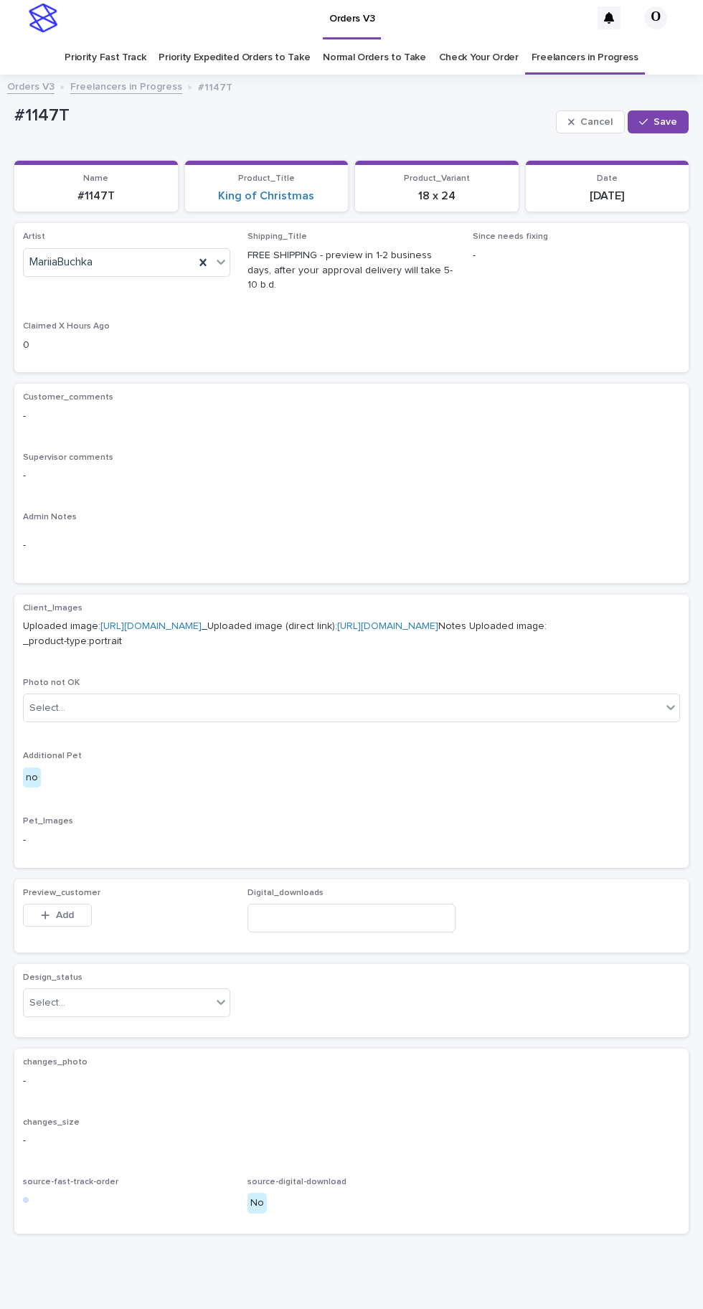
click at [651, 117] on div "button" at bounding box center [646, 122] width 14 height 10
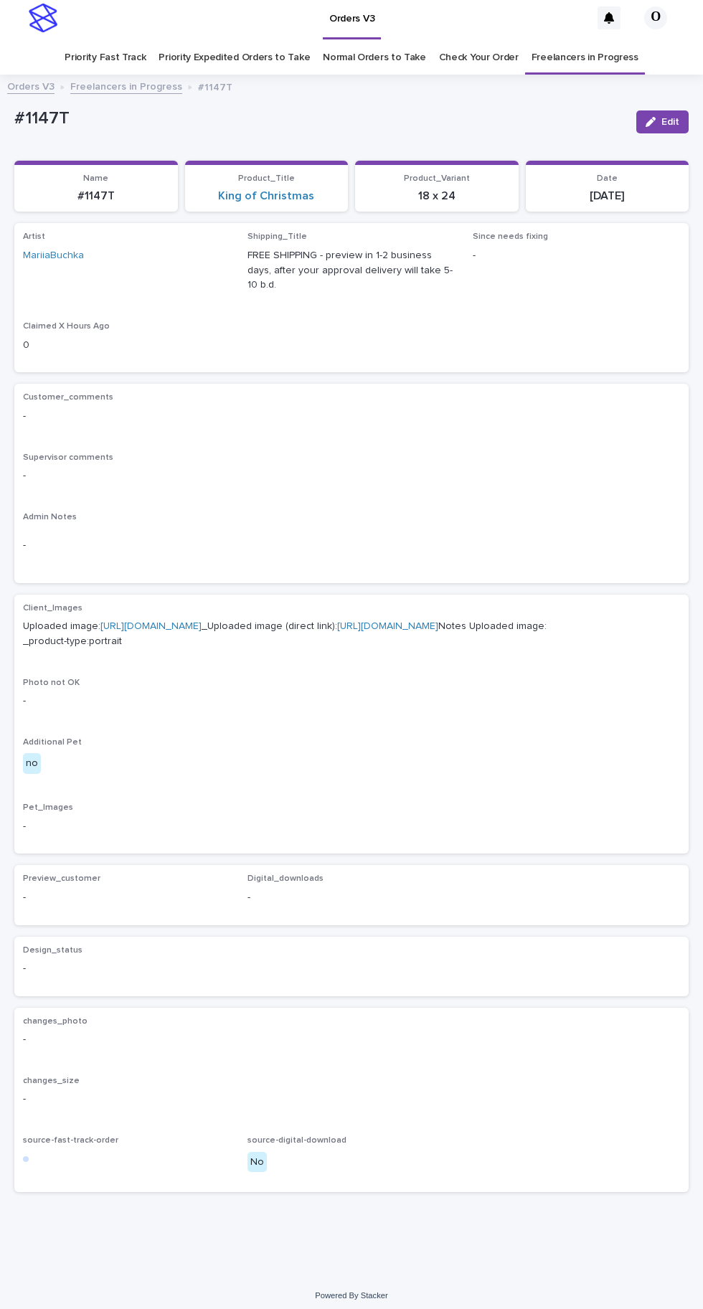
scroll to position [50, 0]
